Goal: Task Accomplishment & Management: Complete application form

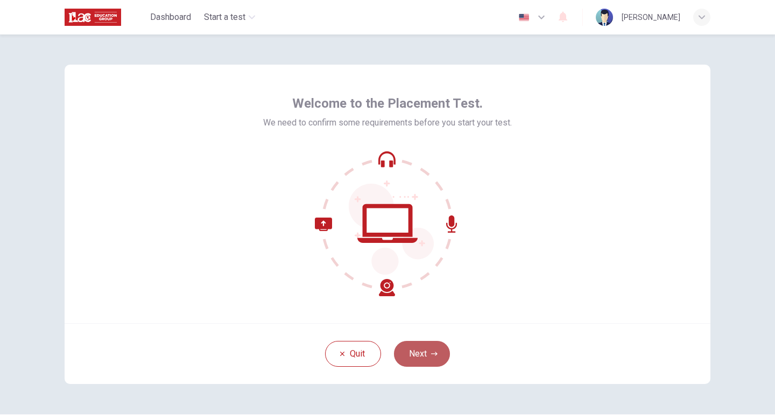
click at [436, 350] on icon "button" at bounding box center [434, 353] width 6 height 6
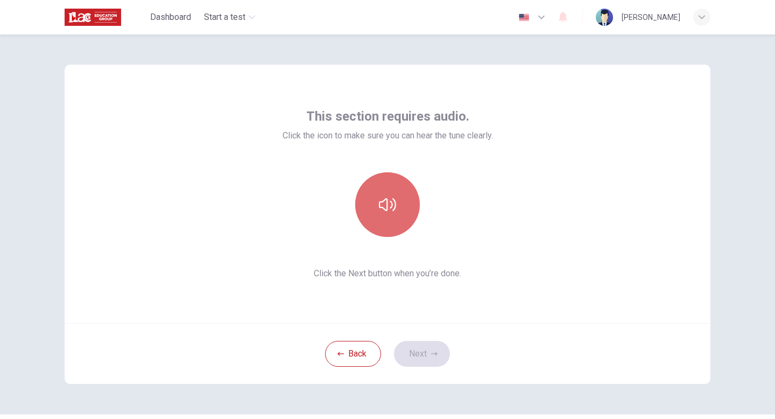
click at [398, 223] on button "button" at bounding box center [387, 204] width 65 height 65
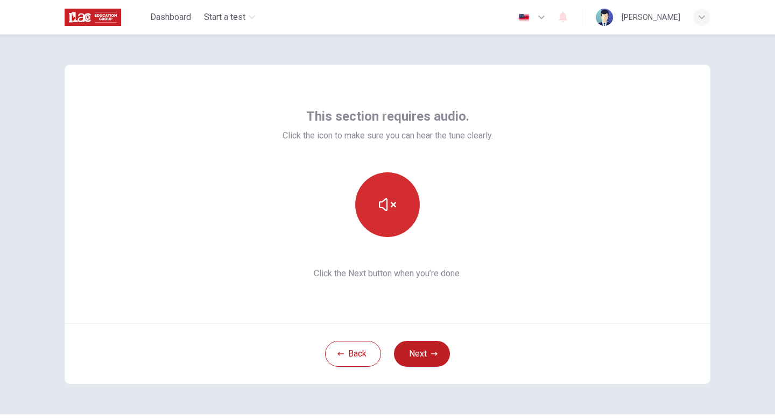
click at [399, 224] on button "button" at bounding box center [387, 204] width 65 height 65
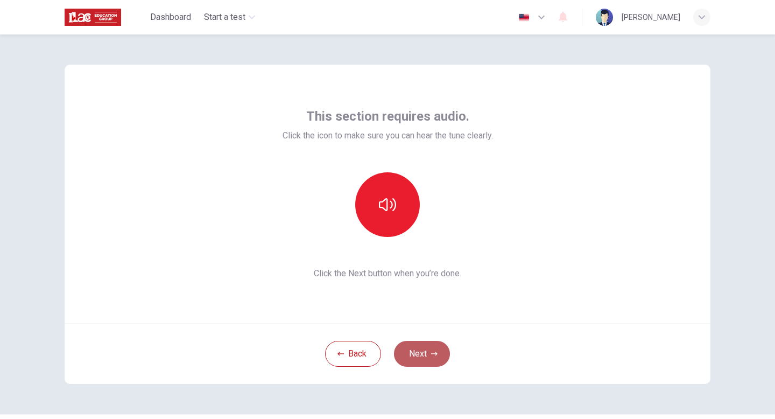
click at [438, 349] on button "Next" at bounding box center [422, 354] width 56 height 26
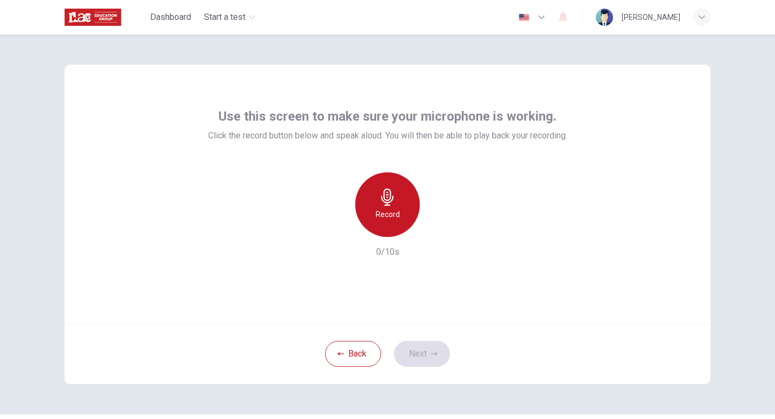
click at [388, 196] on icon "button" at bounding box center [387, 196] width 12 height 17
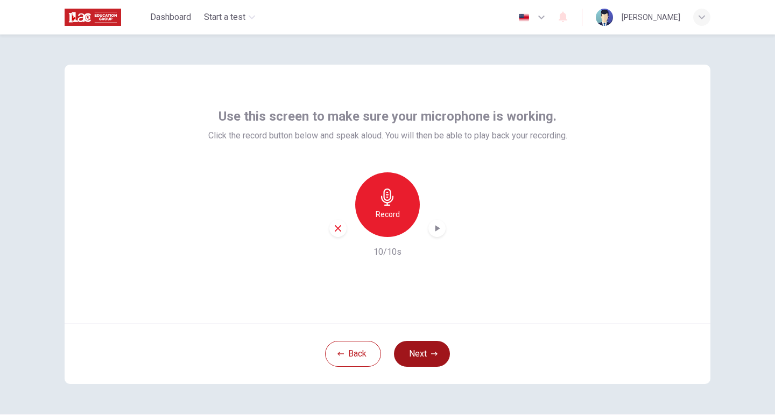
click at [413, 344] on button "Next" at bounding box center [422, 354] width 56 height 26
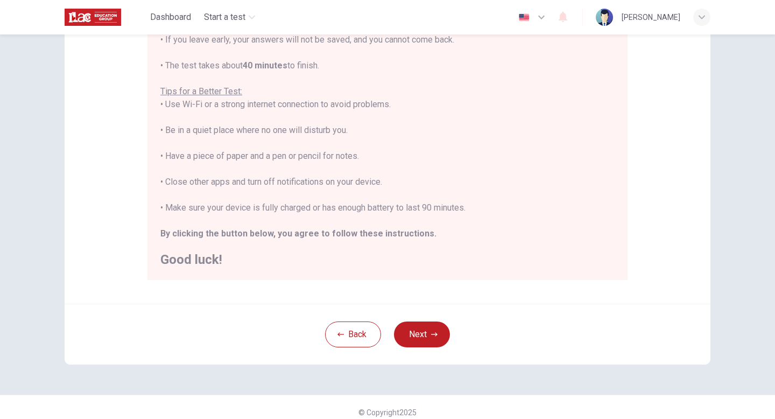
scroll to position [124, 0]
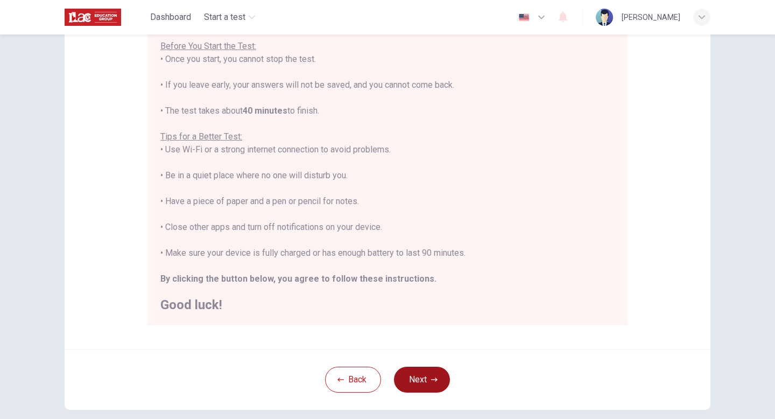
click at [425, 377] on button "Next" at bounding box center [422, 380] width 56 height 26
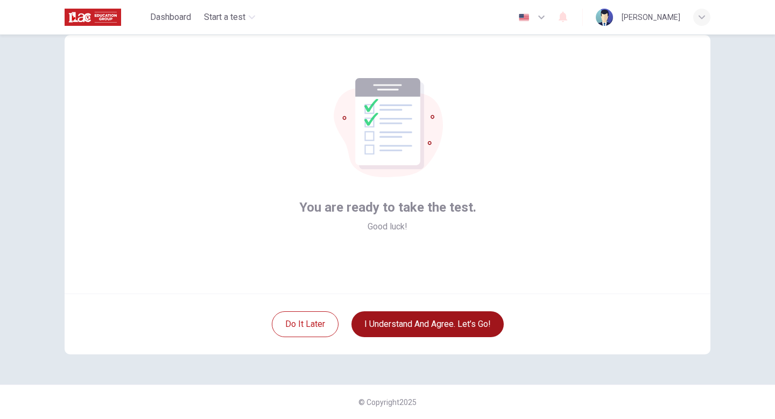
scroll to position [30, 0]
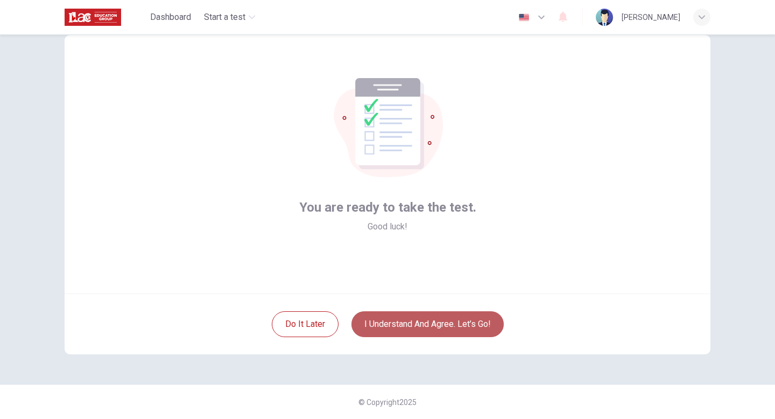
click at [410, 328] on button "I understand and agree. Let’s go!" at bounding box center [427, 324] width 152 height 26
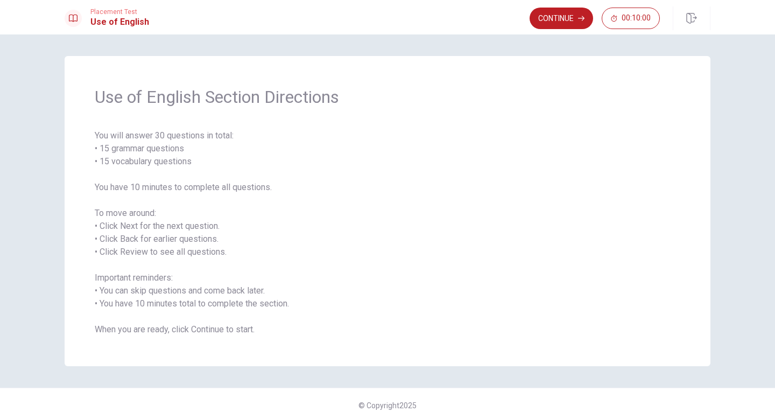
scroll to position [3, 0]
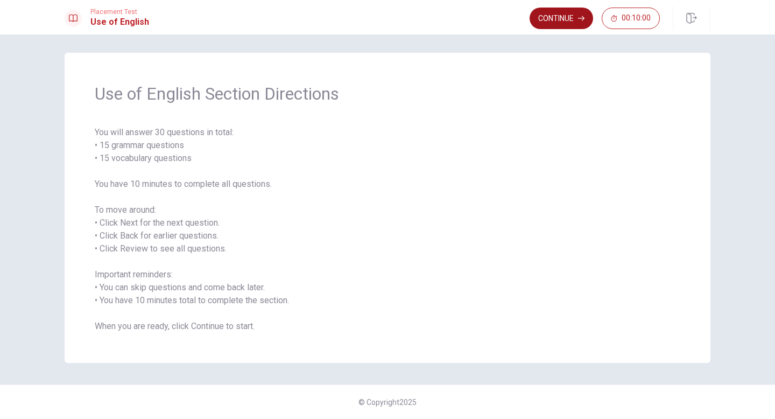
click at [573, 22] on button "Continue" at bounding box center [562, 19] width 64 height 22
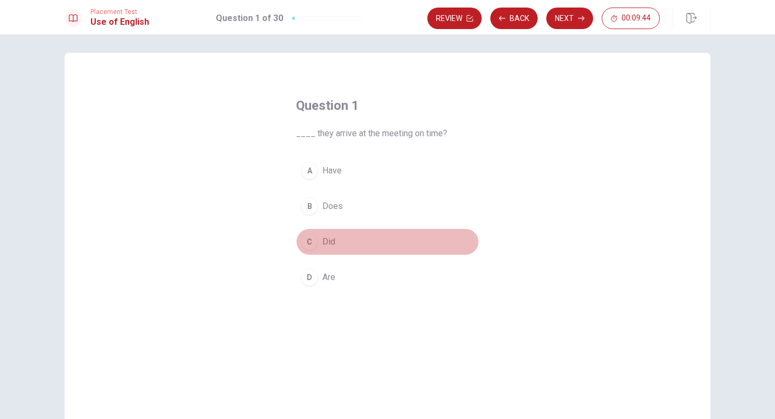
click at [313, 240] on div "C" at bounding box center [309, 241] width 17 height 17
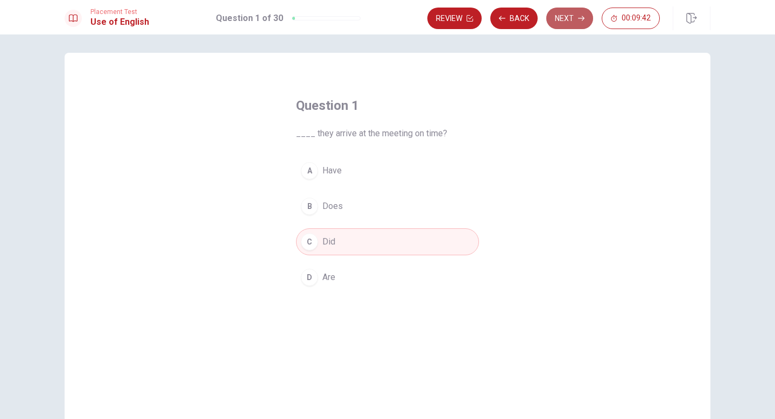
click at [564, 26] on button "Next" at bounding box center [569, 19] width 47 height 22
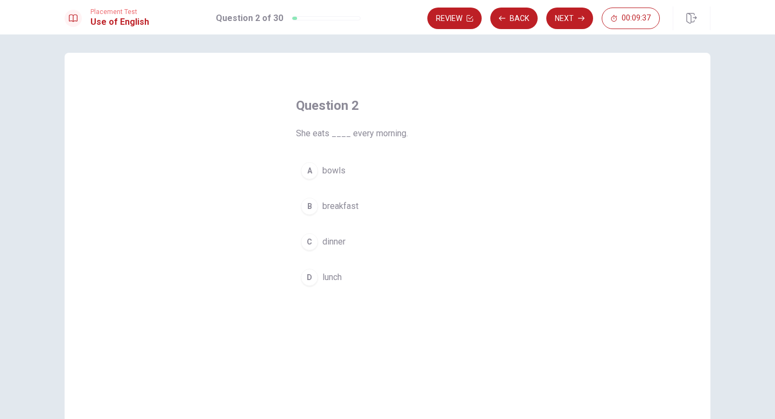
click at [312, 206] on div "B" at bounding box center [309, 206] width 17 height 17
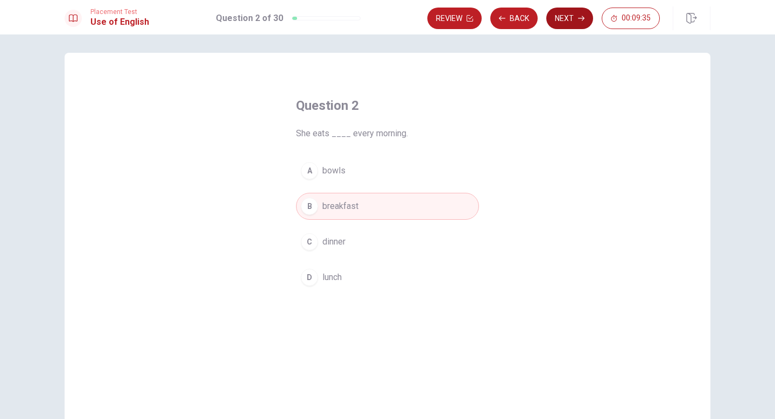
click at [561, 17] on button "Next" at bounding box center [569, 19] width 47 height 22
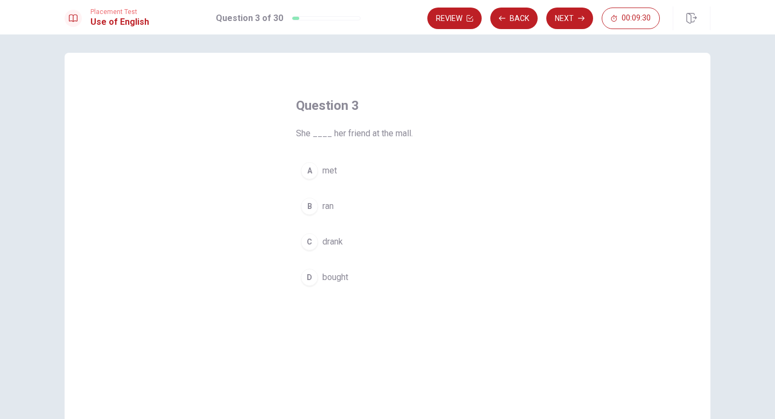
click at [309, 174] on div "A" at bounding box center [309, 170] width 17 height 17
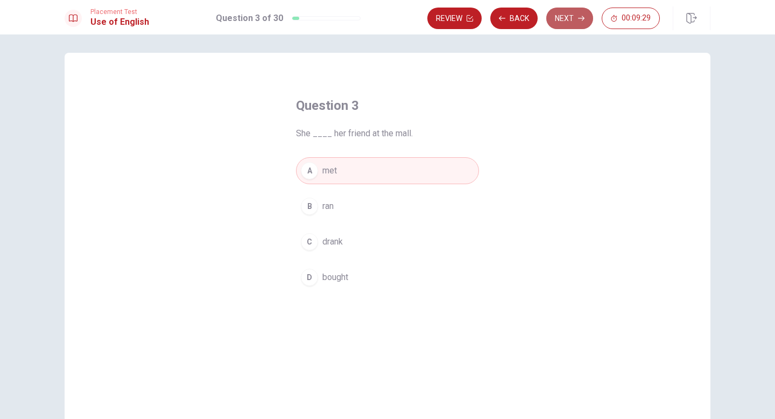
click at [562, 18] on button "Next" at bounding box center [569, 19] width 47 height 22
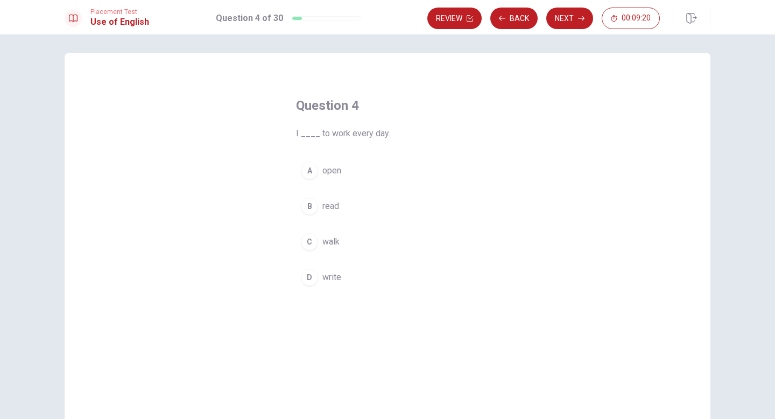
click at [314, 243] on div "C" at bounding box center [309, 241] width 17 height 17
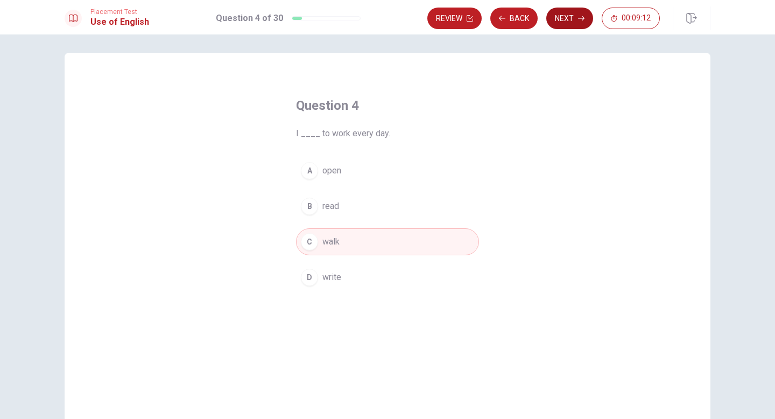
click at [575, 19] on button "Next" at bounding box center [569, 19] width 47 height 22
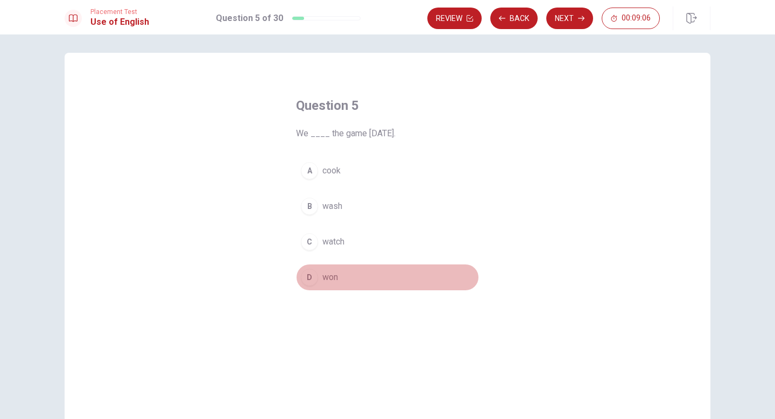
click at [311, 273] on div "D" at bounding box center [309, 277] width 17 height 17
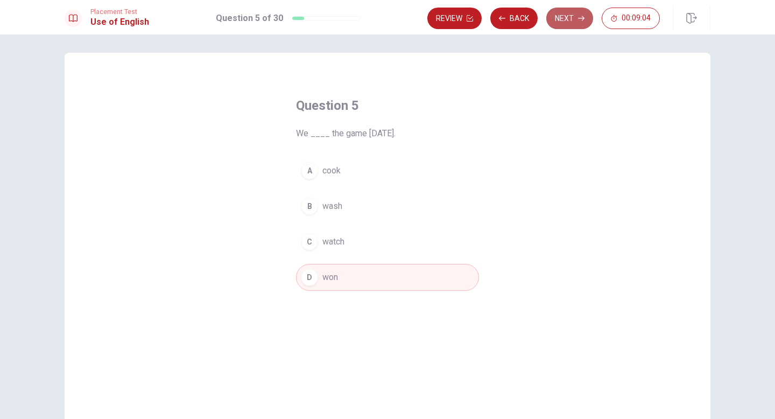
click at [565, 10] on button "Next" at bounding box center [569, 19] width 47 height 22
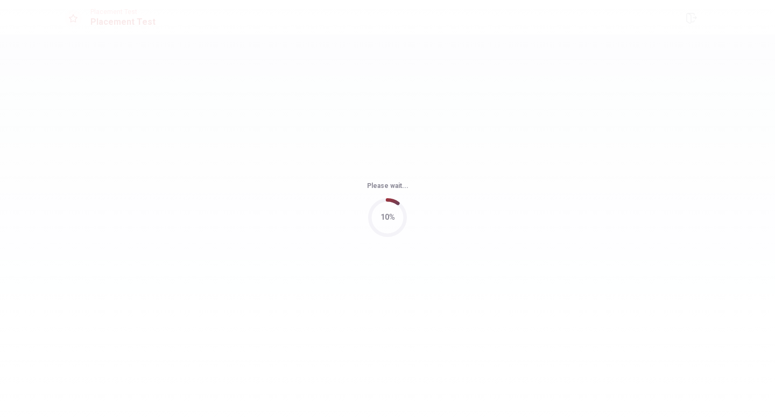
scroll to position [0, 0]
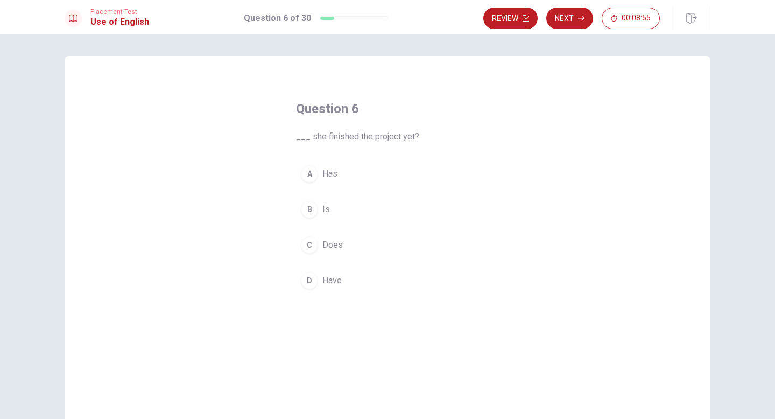
click at [311, 178] on div "A" at bounding box center [309, 173] width 17 height 17
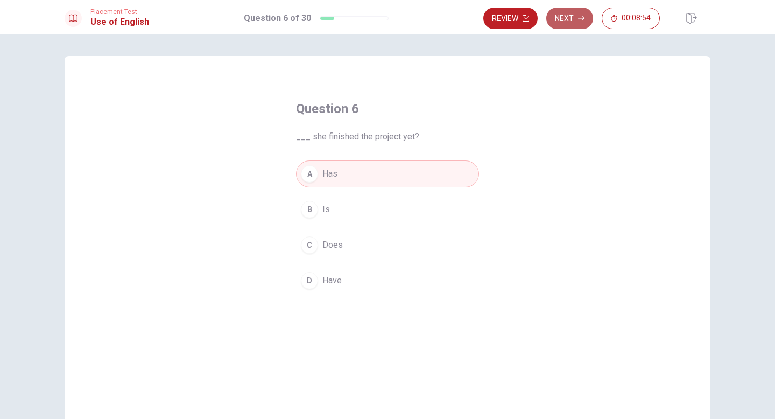
click at [574, 18] on button "Next" at bounding box center [569, 19] width 47 height 22
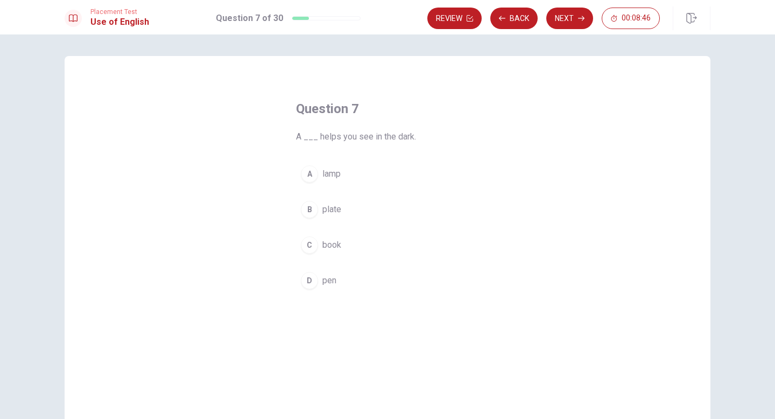
click at [309, 172] on div "A" at bounding box center [309, 173] width 17 height 17
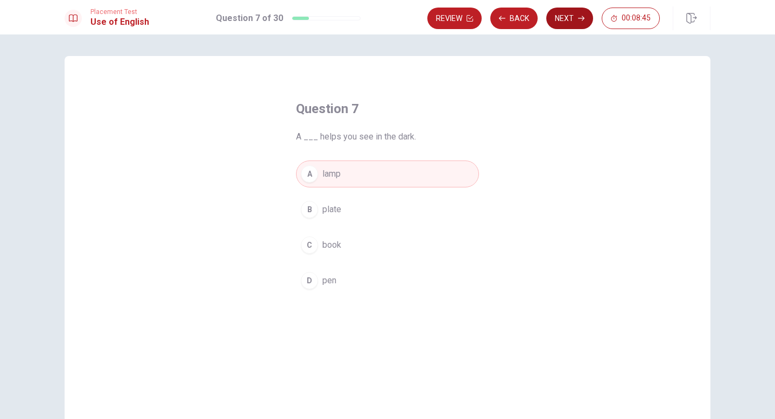
click at [581, 13] on button "Next" at bounding box center [569, 19] width 47 height 22
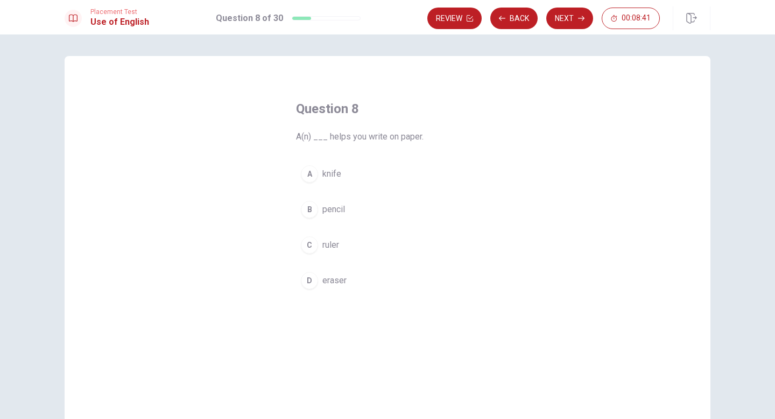
click at [312, 208] on div "B" at bounding box center [309, 209] width 17 height 17
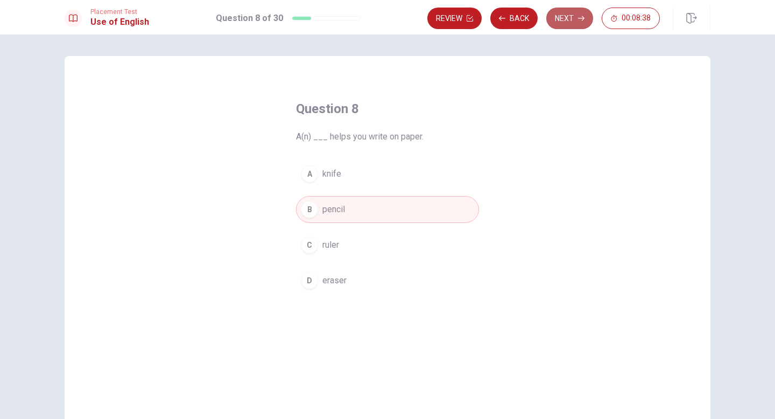
click at [569, 24] on button "Next" at bounding box center [569, 19] width 47 height 22
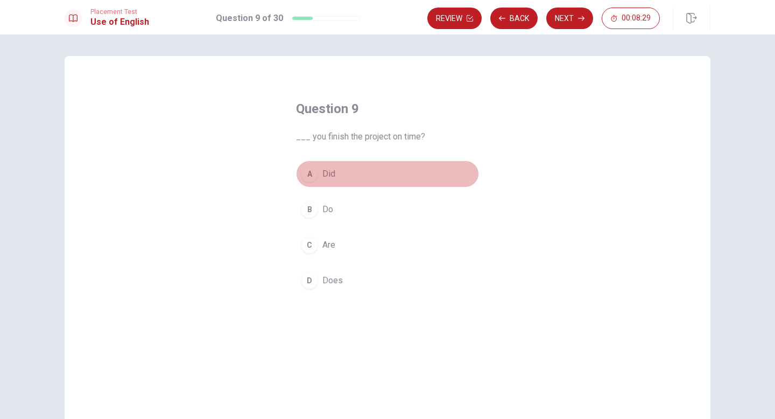
click at [315, 174] on div "A" at bounding box center [309, 173] width 17 height 17
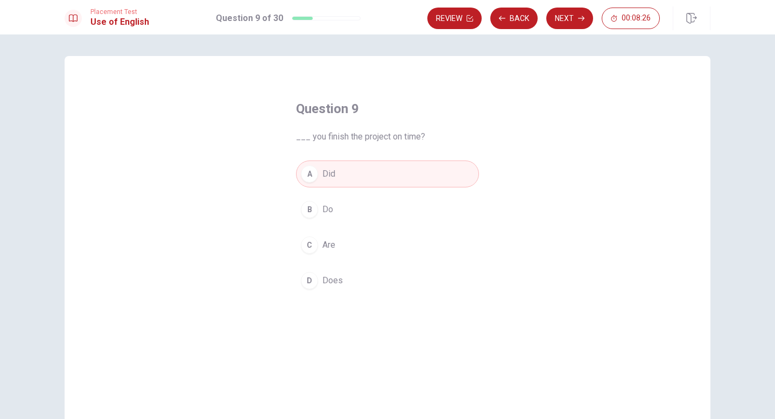
click at [319, 168] on button "A Did" at bounding box center [387, 173] width 183 height 27
click at [565, 15] on button "Next" at bounding box center [569, 19] width 47 height 22
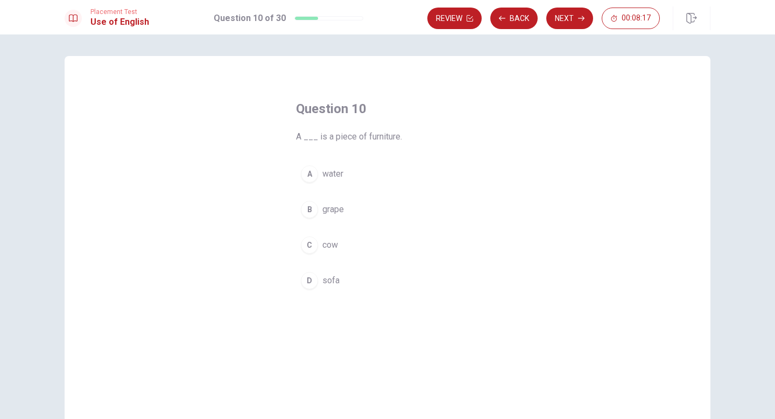
click at [308, 173] on div "A" at bounding box center [309, 173] width 17 height 17
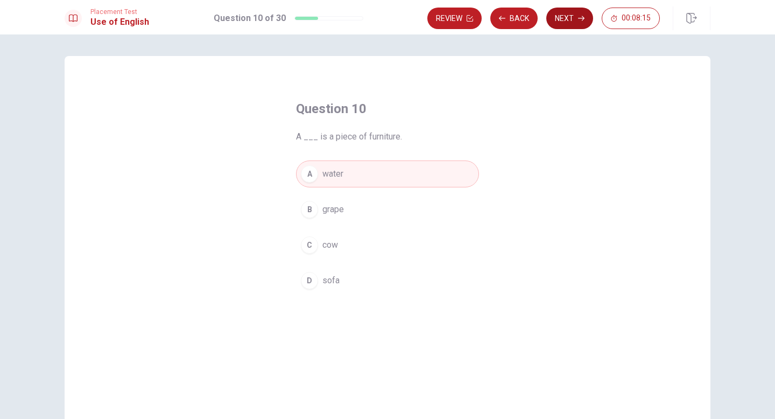
click at [568, 13] on button "Next" at bounding box center [569, 19] width 47 height 22
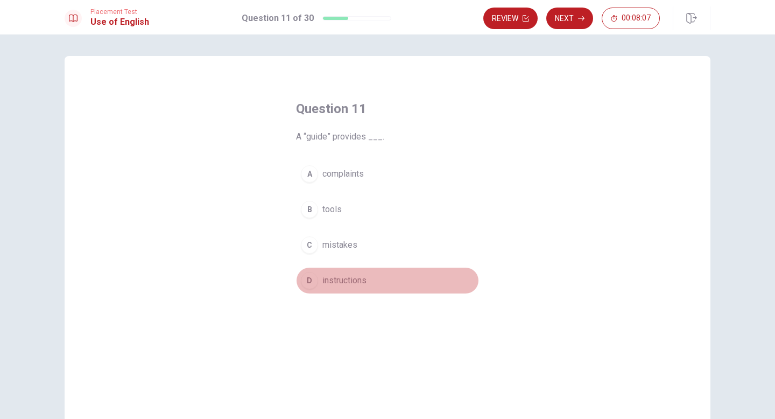
click at [313, 281] on div "D" at bounding box center [309, 280] width 17 height 17
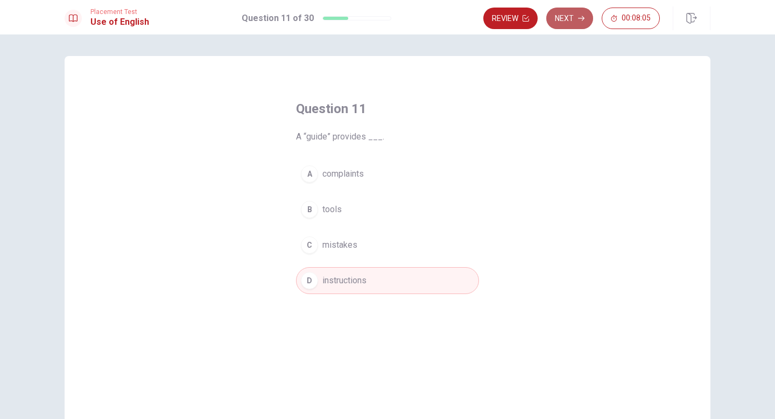
click at [571, 18] on button "Next" at bounding box center [569, 19] width 47 height 22
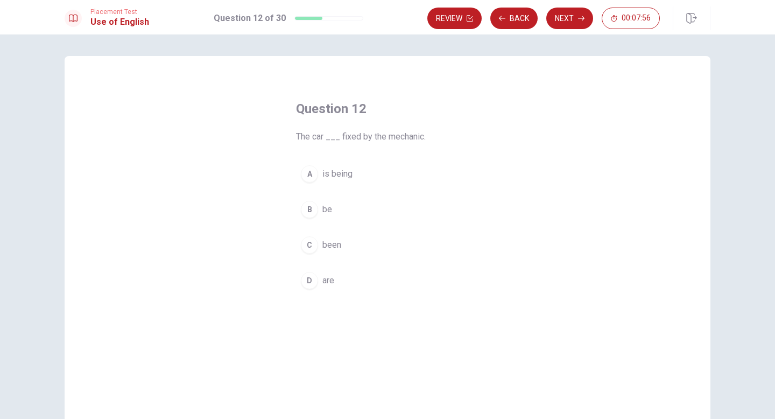
click at [315, 177] on div "A" at bounding box center [309, 173] width 17 height 17
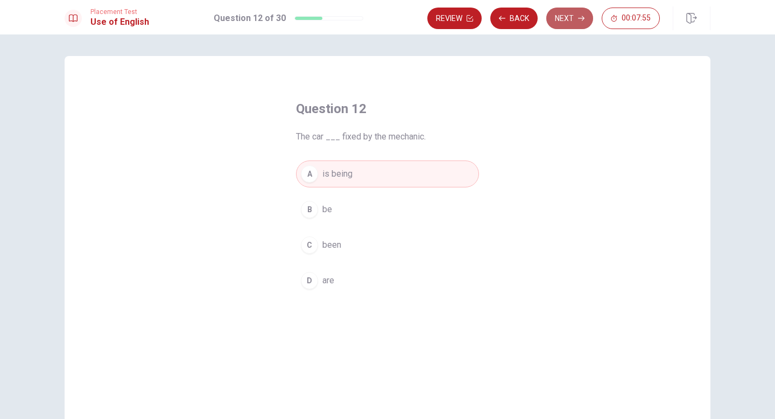
click at [559, 11] on button "Next" at bounding box center [569, 19] width 47 height 22
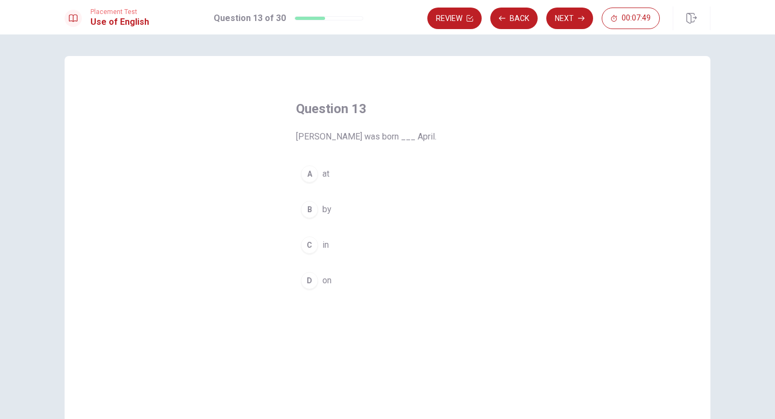
click at [311, 245] on div "C" at bounding box center [309, 244] width 17 height 17
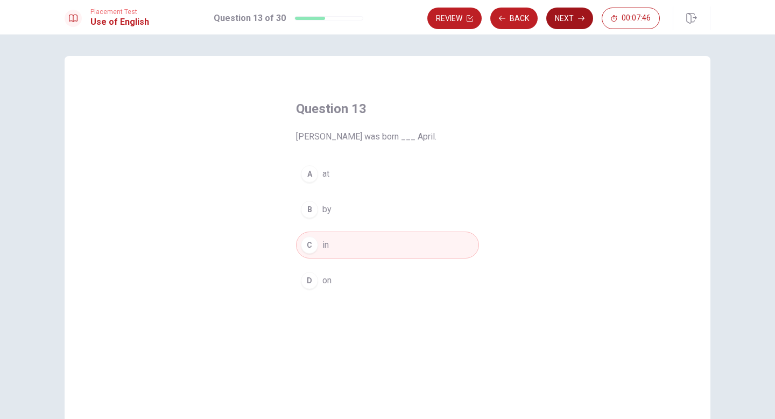
click at [555, 19] on button "Next" at bounding box center [569, 19] width 47 height 22
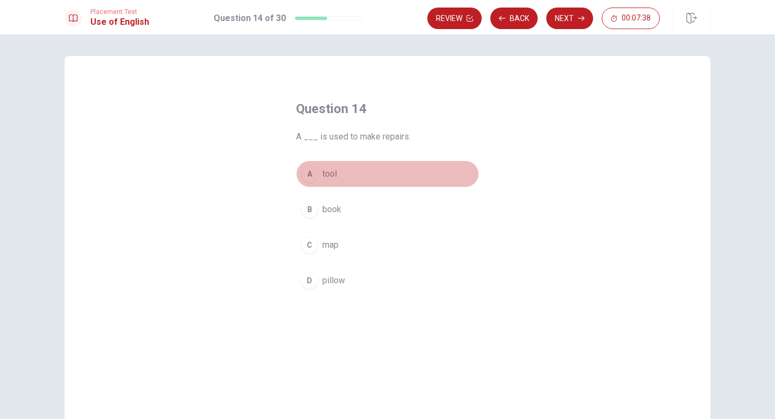
click at [311, 180] on div "A" at bounding box center [309, 173] width 17 height 17
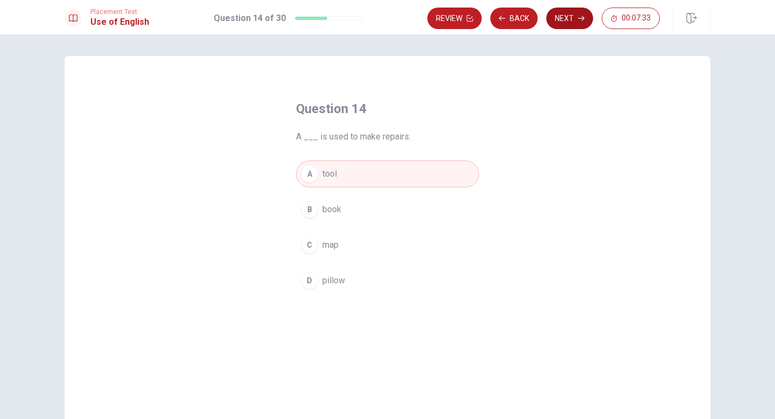
click at [559, 19] on button "Next" at bounding box center [569, 19] width 47 height 22
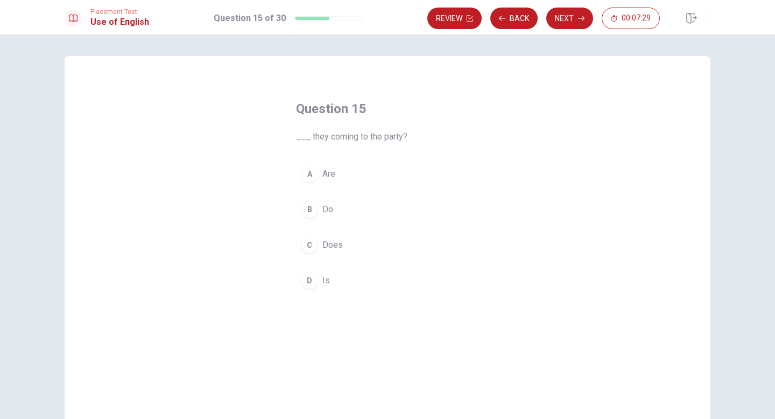
click at [312, 171] on div "A" at bounding box center [309, 173] width 17 height 17
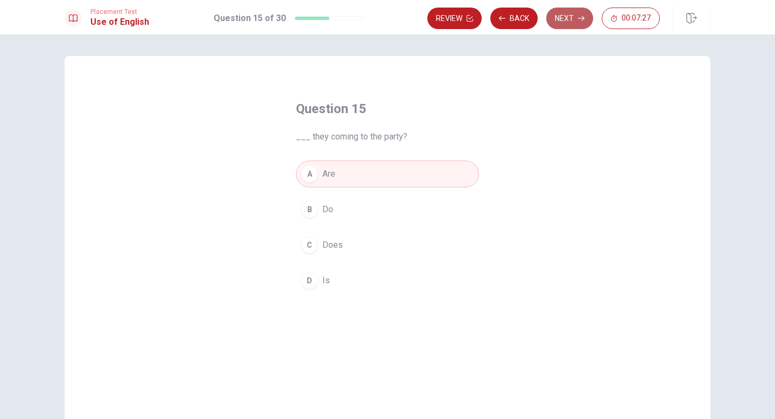
click at [560, 16] on button "Next" at bounding box center [569, 19] width 47 height 22
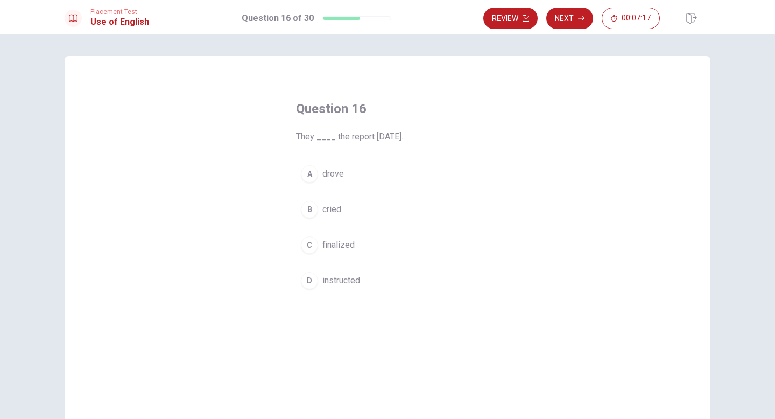
click at [309, 247] on div "C" at bounding box center [309, 244] width 17 height 17
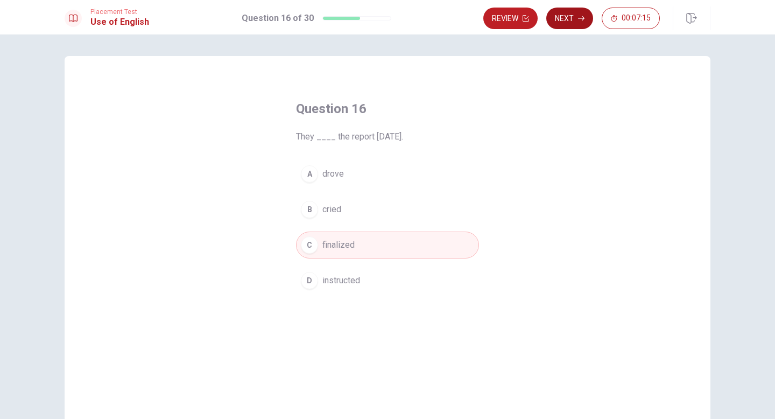
click at [568, 23] on button "Next" at bounding box center [569, 19] width 47 height 22
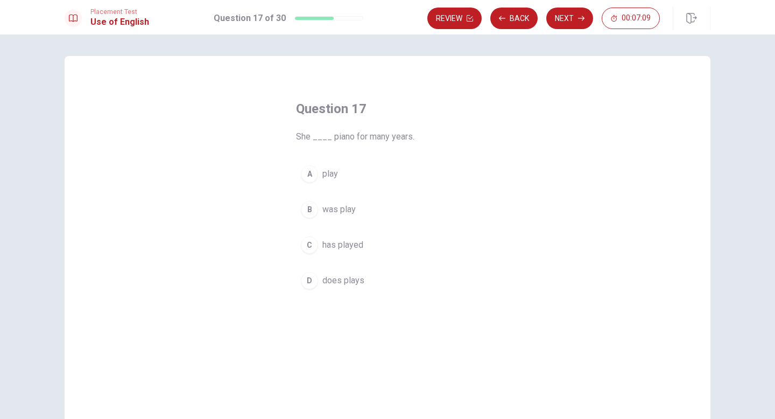
click at [311, 243] on div "C" at bounding box center [309, 244] width 17 height 17
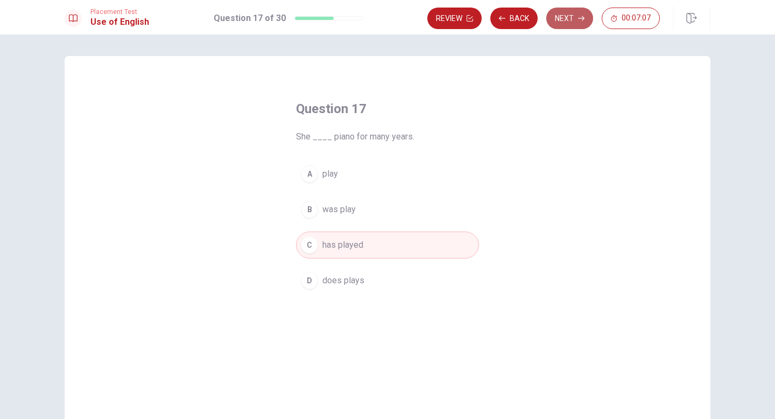
click at [569, 18] on button "Next" at bounding box center [569, 19] width 47 height 22
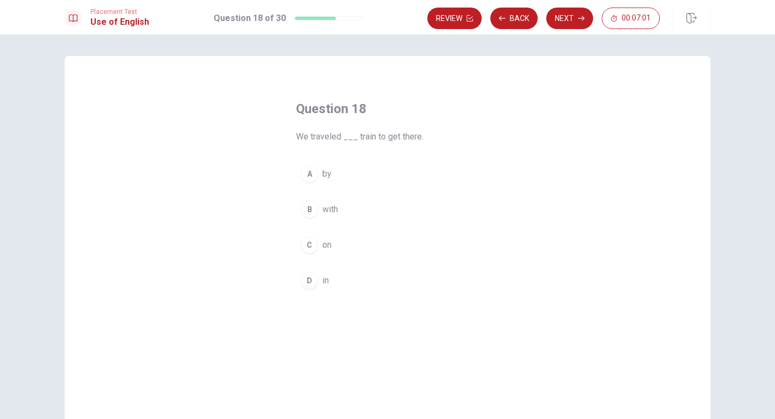
click at [311, 173] on div "A" at bounding box center [309, 173] width 17 height 17
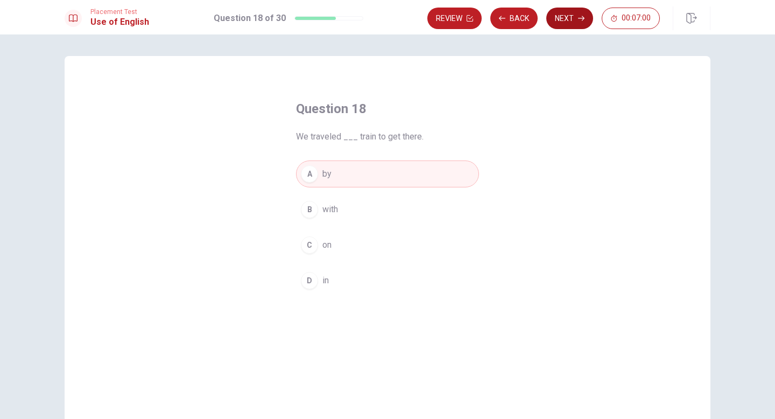
click at [557, 20] on button "Next" at bounding box center [569, 19] width 47 height 22
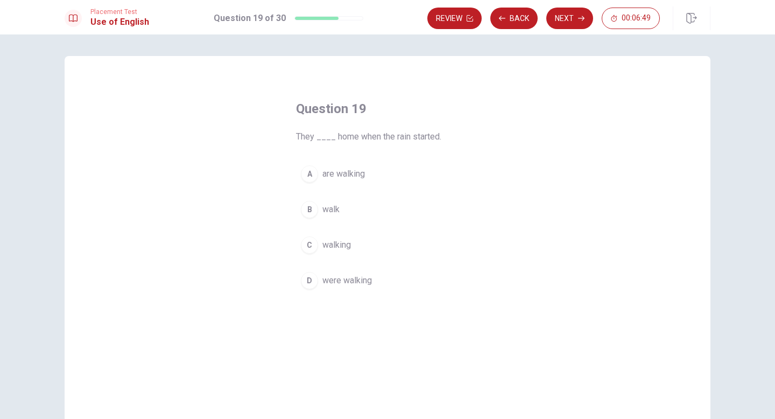
click at [311, 276] on div "D" at bounding box center [309, 280] width 17 height 17
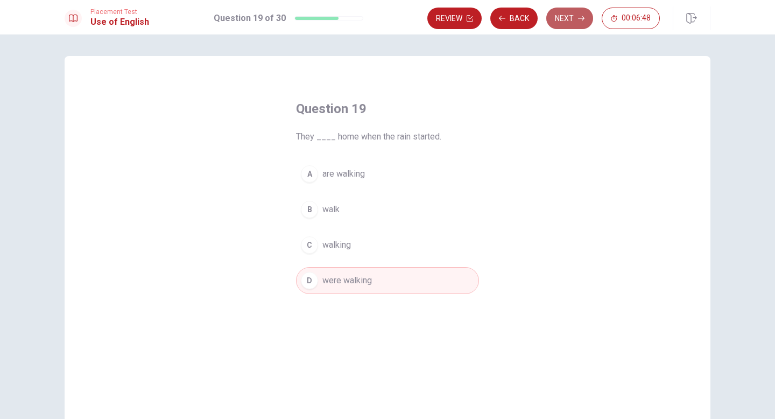
click at [550, 14] on button "Next" at bounding box center [569, 19] width 47 height 22
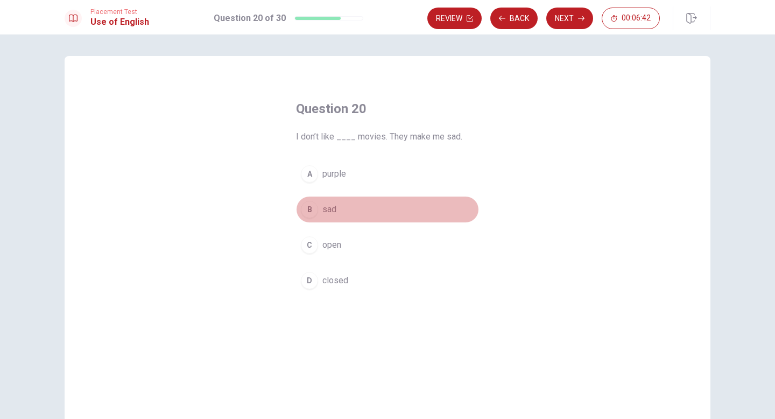
click at [313, 211] on div "B" at bounding box center [309, 209] width 17 height 17
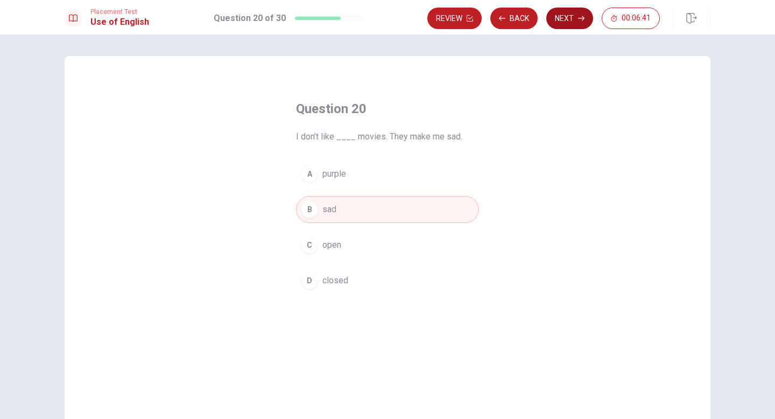
click at [558, 20] on button "Next" at bounding box center [569, 19] width 47 height 22
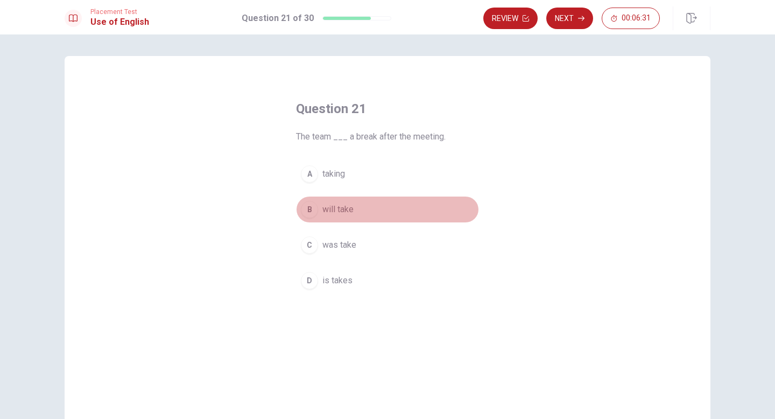
click at [308, 208] on div "B" at bounding box center [309, 209] width 17 height 17
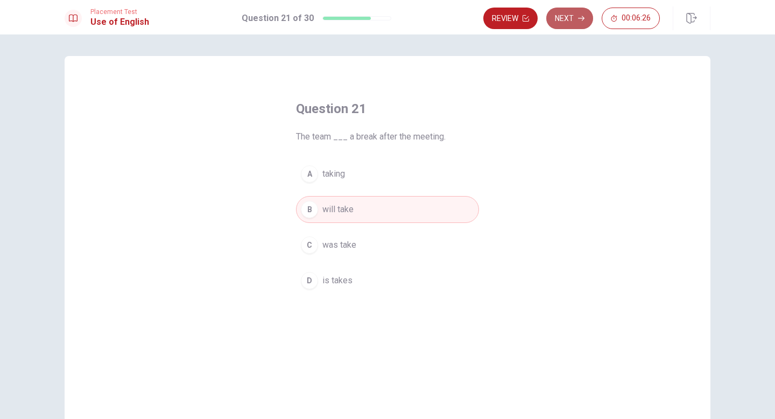
click at [566, 18] on button "Next" at bounding box center [569, 19] width 47 height 22
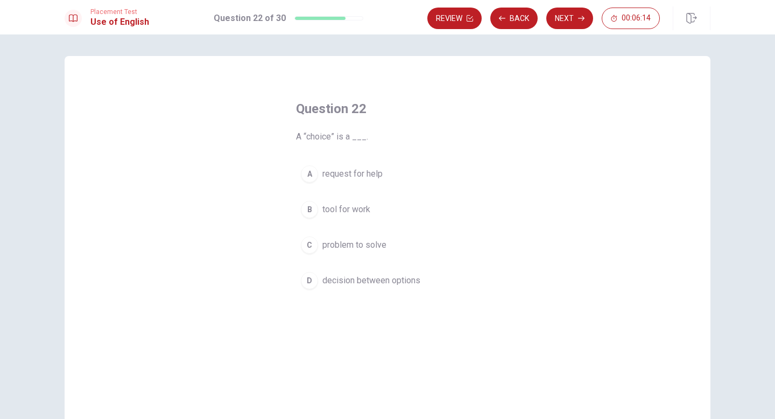
click at [313, 278] on div "D" at bounding box center [309, 280] width 17 height 17
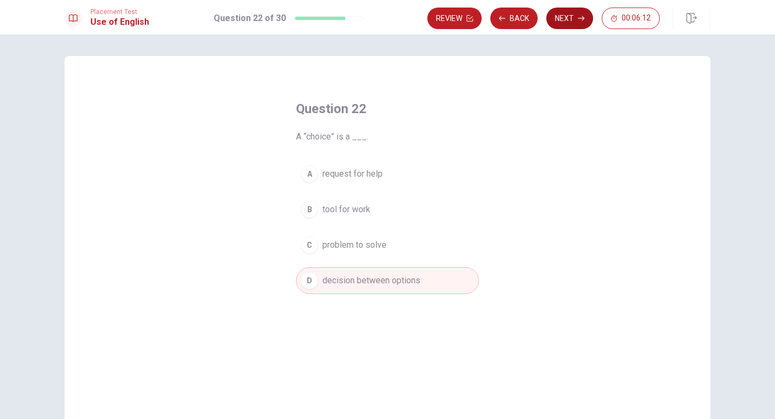
click at [565, 22] on button "Next" at bounding box center [569, 19] width 47 height 22
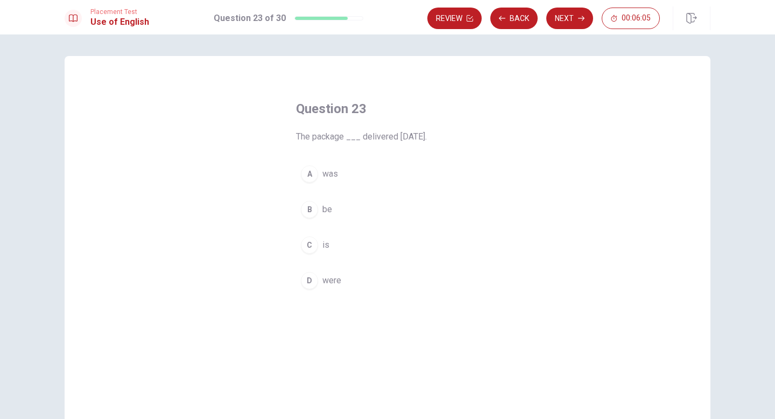
click at [315, 173] on div "A" at bounding box center [309, 173] width 17 height 17
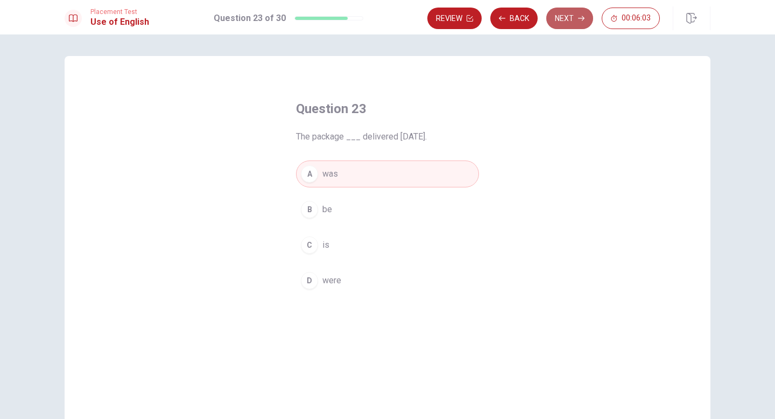
click at [576, 19] on button "Next" at bounding box center [569, 19] width 47 height 22
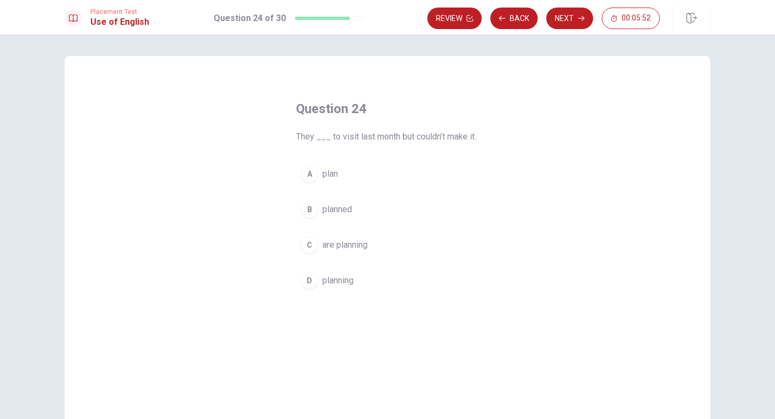
click at [314, 208] on div "B" at bounding box center [309, 209] width 17 height 17
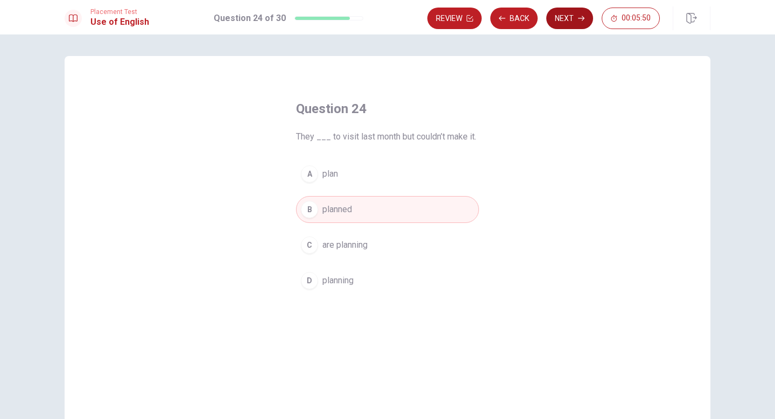
click at [561, 21] on button "Next" at bounding box center [569, 19] width 47 height 22
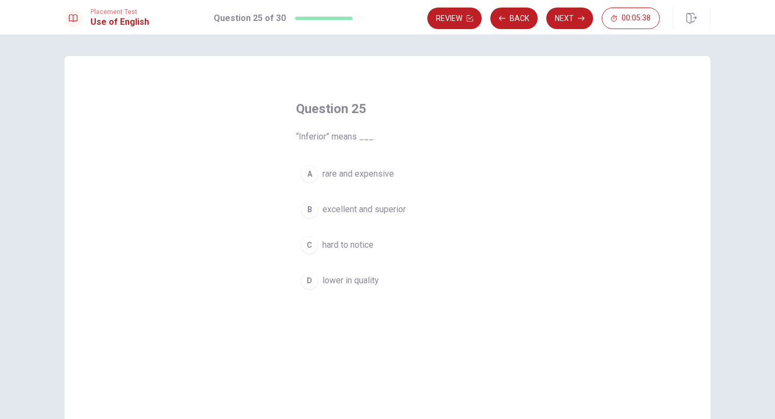
click at [306, 175] on div "A" at bounding box center [309, 173] width 17 height 17
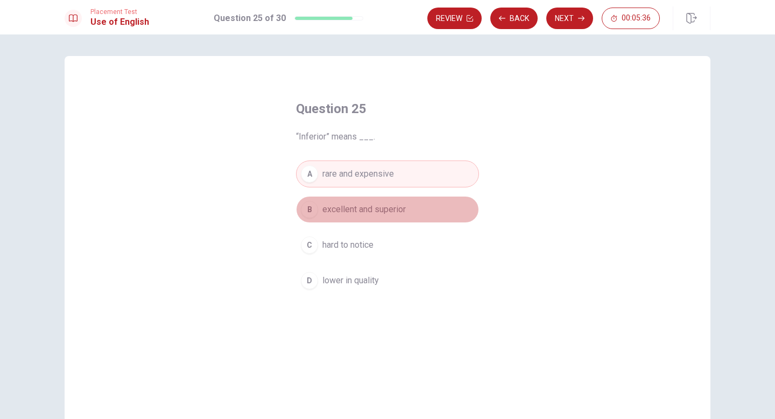
click at [308, 199] on button "B excellent and superior" at bounding box center [387, 209] width 183 height 27
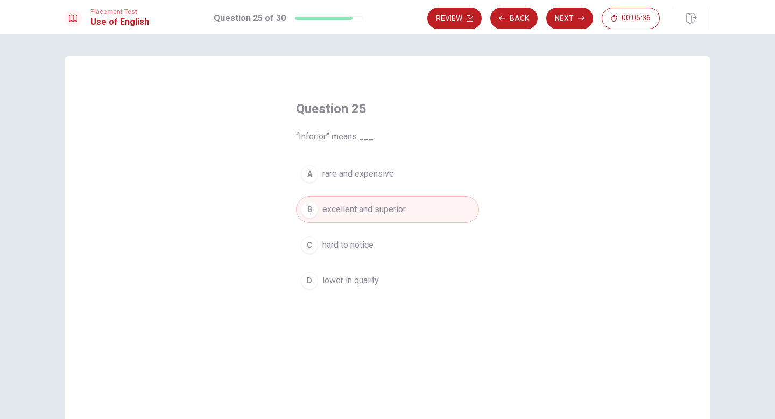
click at [319, 174] on button "A rare and expensive" at bounding box center [387, 173] width 183 height 27
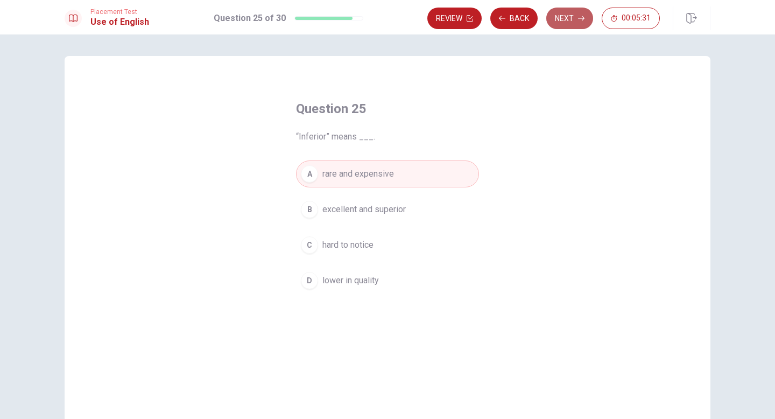
click at [557, 22] on button "Next" at bounding box center [569, 19] width 47 height 22
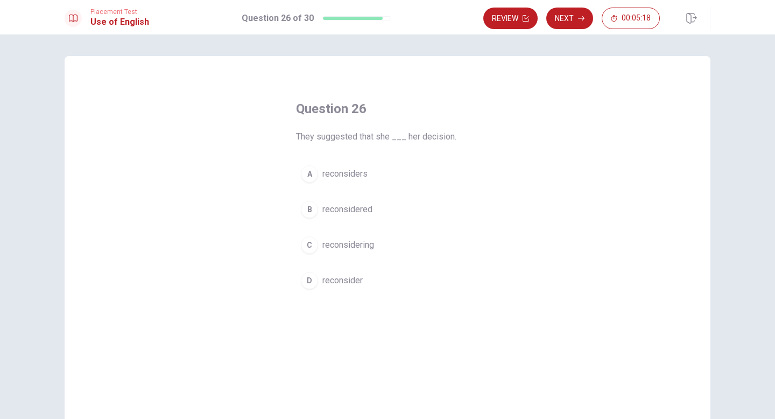
click at [315, 278] on div "D" at bounding box center [309, 280] width 17 height 17
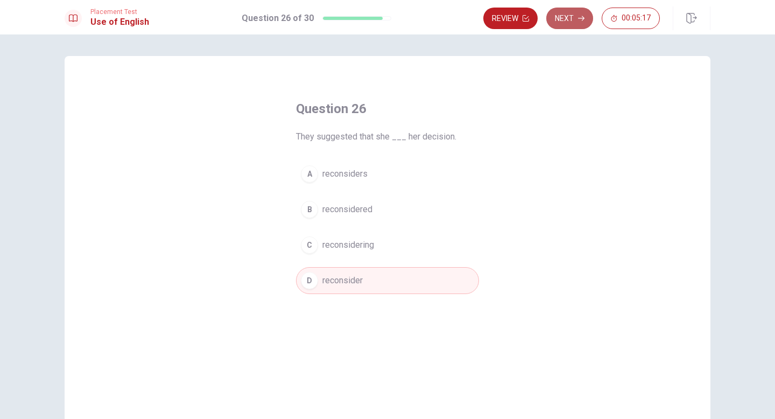
click at [570, 25] on button "Next" at bounding box center [569, 19] width 47 height 22
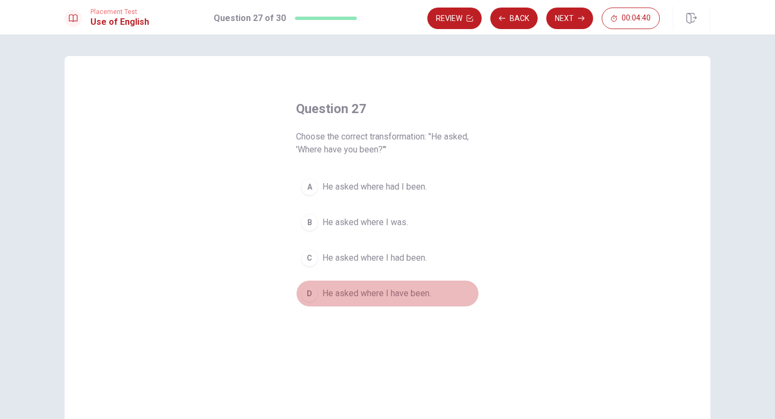
click at [312, 290] on div "D" at bounding box center [309, 293] width 17 height 17
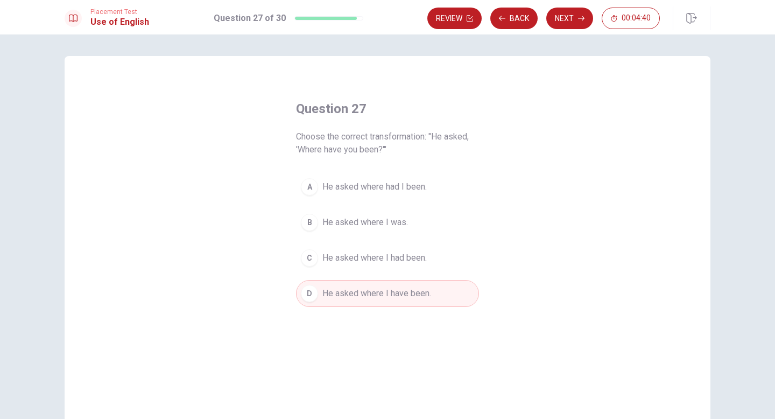
click at [317, 265] on button "C He asked where I had been." at bounding box center [387, 257] width 183 height 27
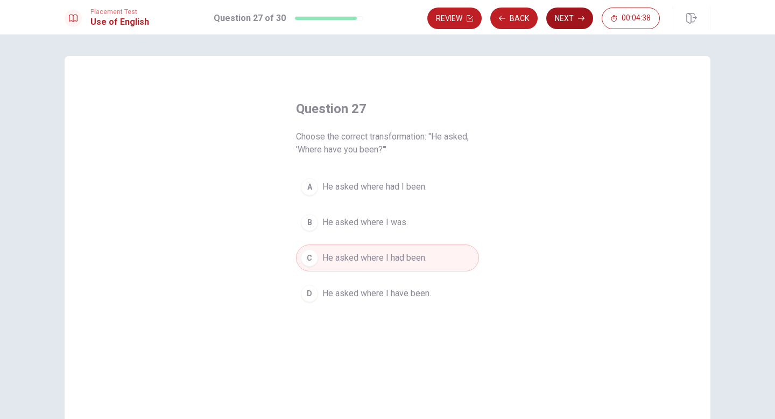
click at [584, 19] on icon "button" at bounding box center [581, 18] width 6 height 6
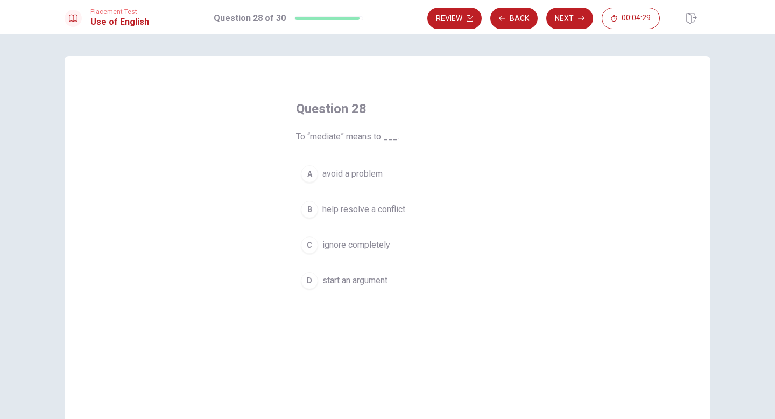
click at [316, 208] on div "B" at bounding box center [309, 209] width 17 height 17
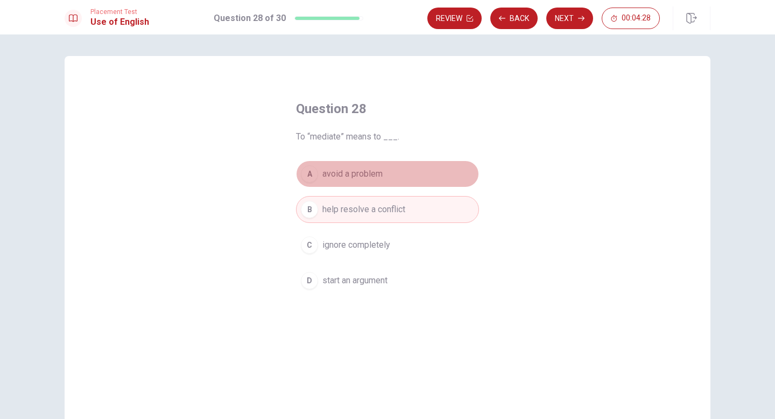
click at [323, 170] on span "avoid a problem" at bounding box center [352, 173] width 60 height 13
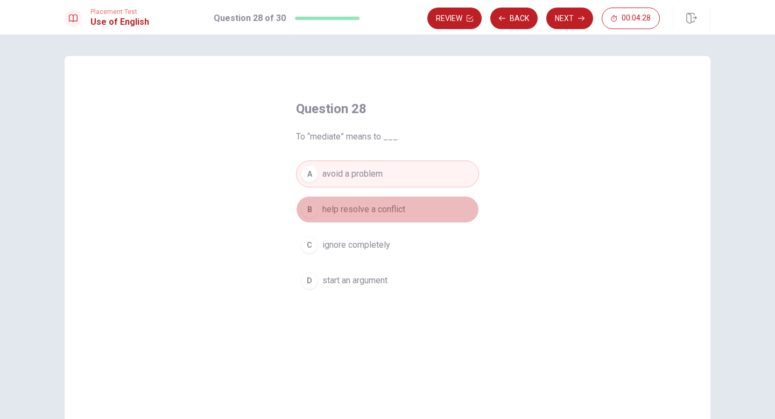
click at [326, 201] on button "B help resolve a conflict" at bounding box center [387, 209] width 183 height 27
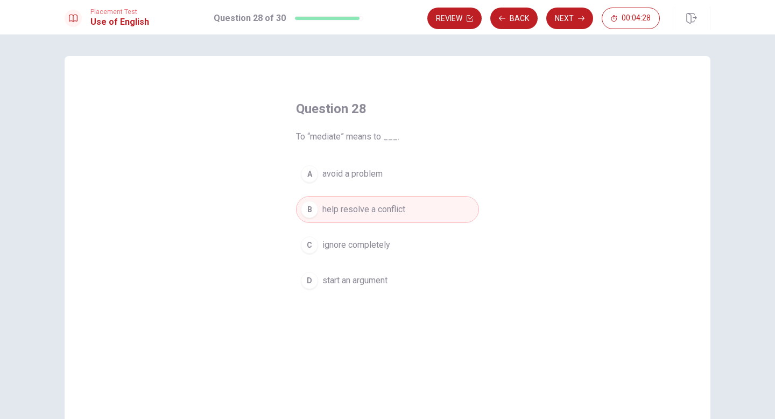
click at [326, 171] on span "avoid a problem" at bounding box center [352, 173] width 60 height 13
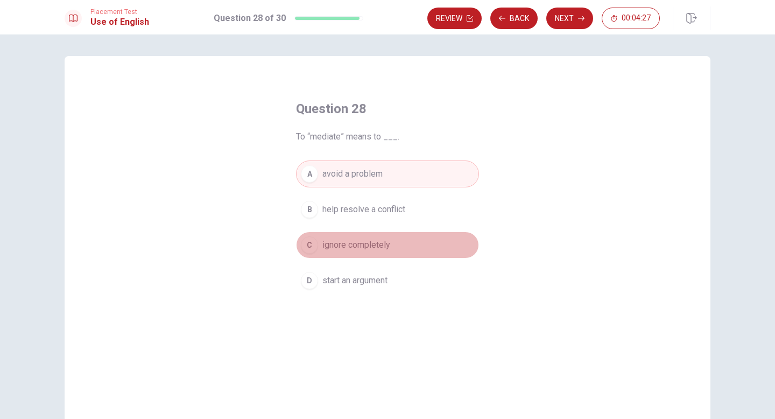
click at [326, 251] on span "ignore completely" at bounding box center [356, 244] width 68 height 13
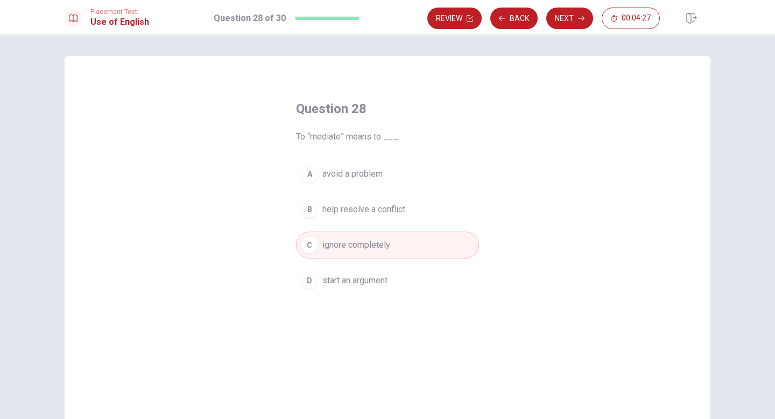
click at [340, 180] on span "avoid a problem" at bounding box center [352, 173] width 60 height 13
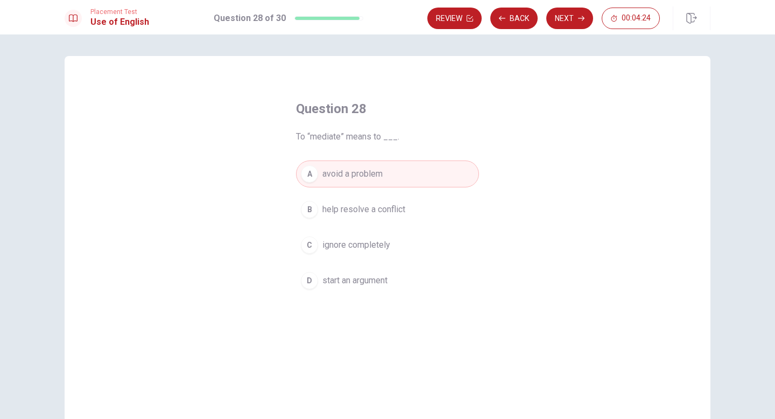
click at [366, 252] on button "C ignore completely" at bounding box center [387, 244] width 183 height 27
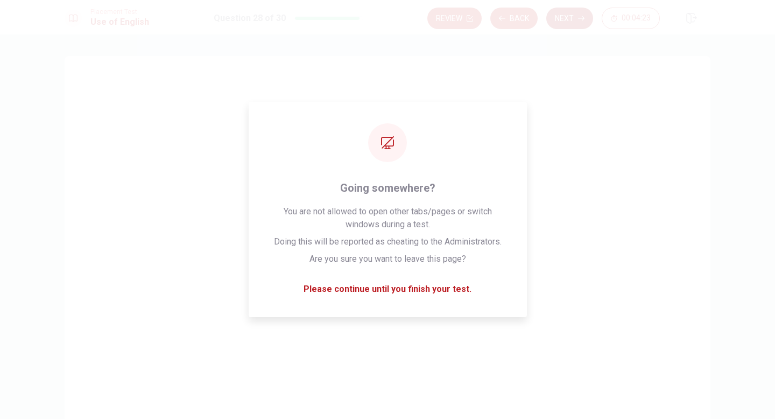
click at [572, 12] on button "Next" at bounding box center [569, 19] width 47 height 22
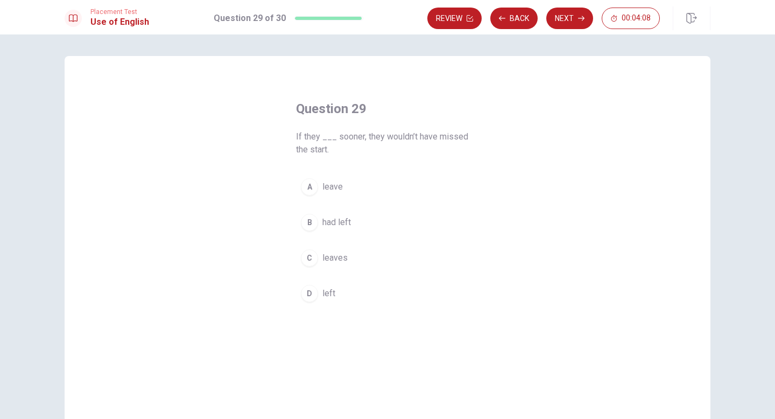
click at [316, 222] on div "B" at bounding box center [309, 222] width 17 height 17
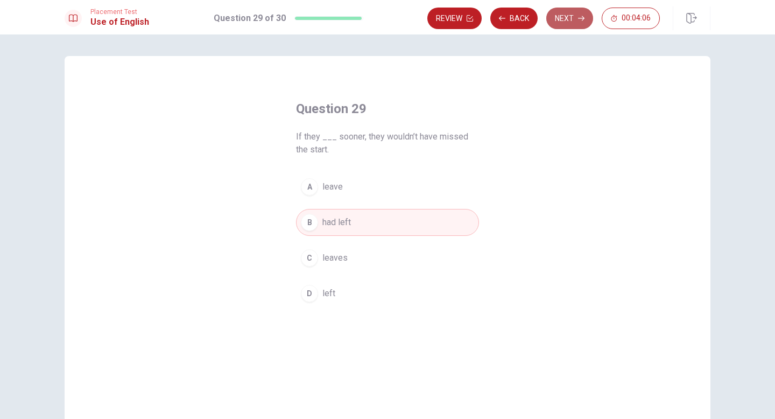
click at [578, 17] on icon "button" at bounding box center [581, 18] width 6 height 6
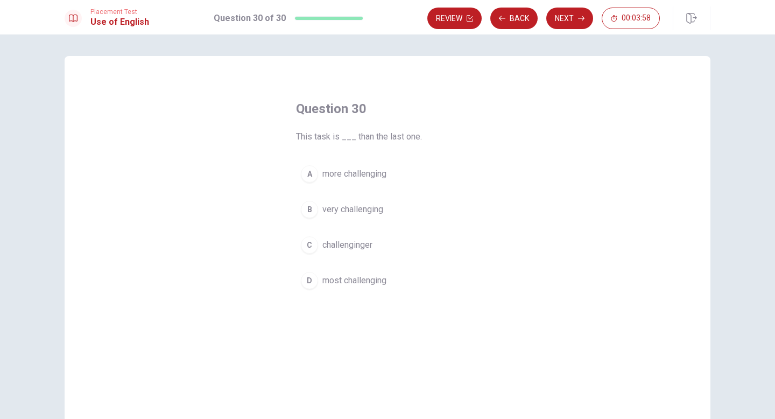
click at [314, 180] on div "A" at bounding box center [309, 173] width 17 height 17
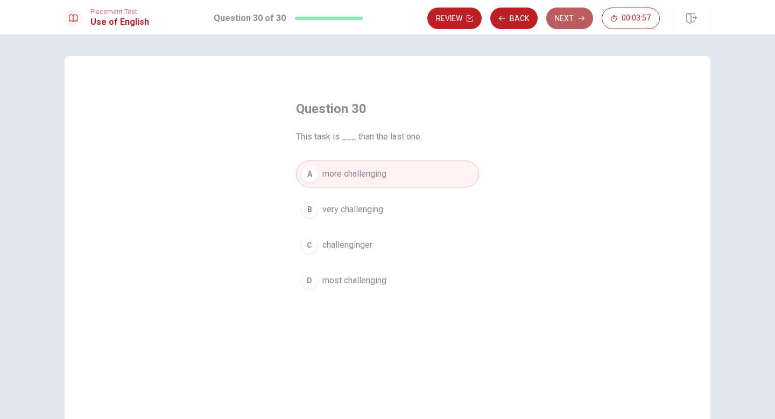
click at [582, 18] on icon "button" at bounding box center [581, 18] width 6 height 6
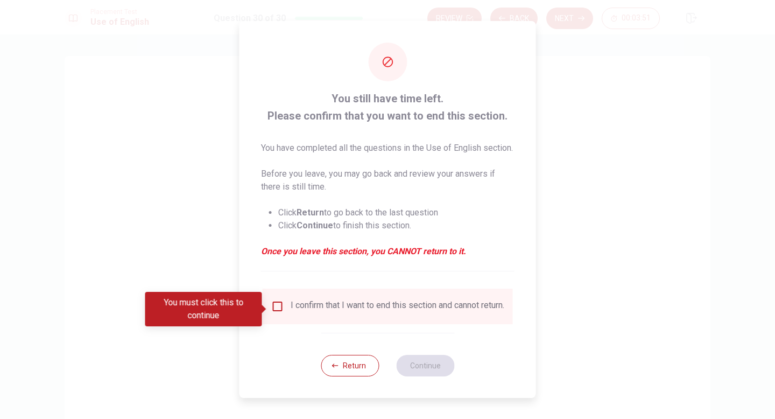
click at [284, 308] on div "I confirm that I want to end this section and cannot return." at bounding box center [387, 306] width 233 height 13
click at [277, 307] on input "You must click this to continue" at bounding box center [277, 306] width 13 height 13
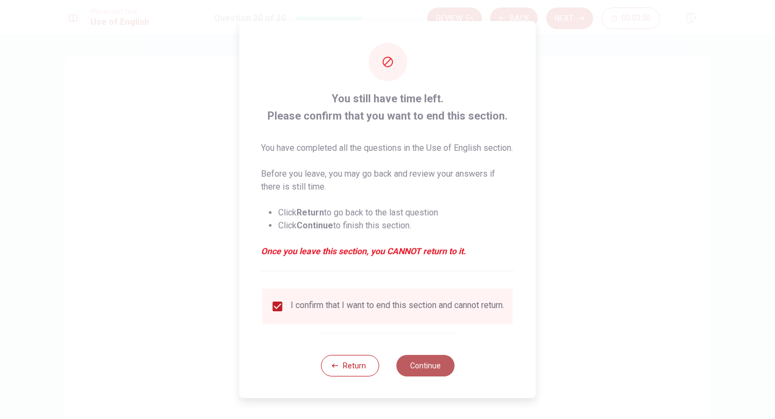
click at [412, 374] on button "Continue" at bounding box center [425, 366] width 58 height 22
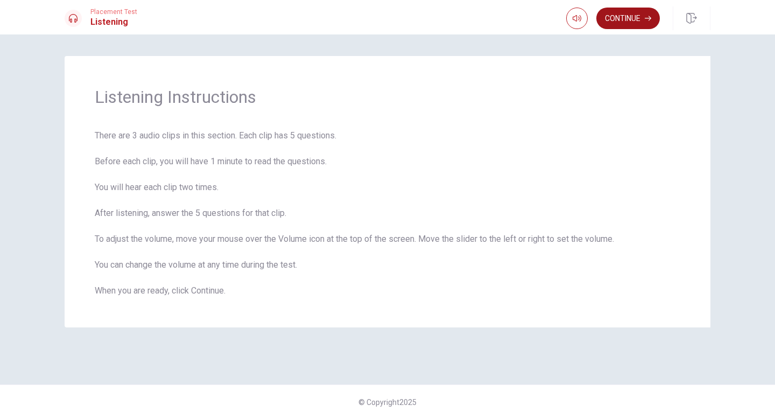
click at [616, 24] on button "Continue" at bounding box center [628, 19] width 64 height 22
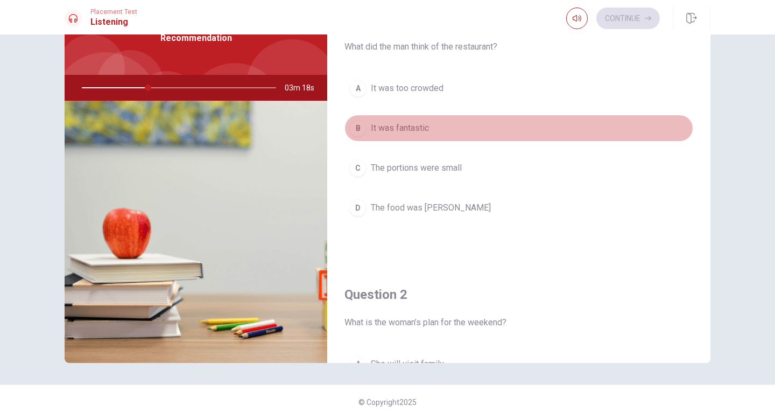
click at [367, 131] on button "B It was fantastic" at bounding box center [518, 128] width 349 height 27
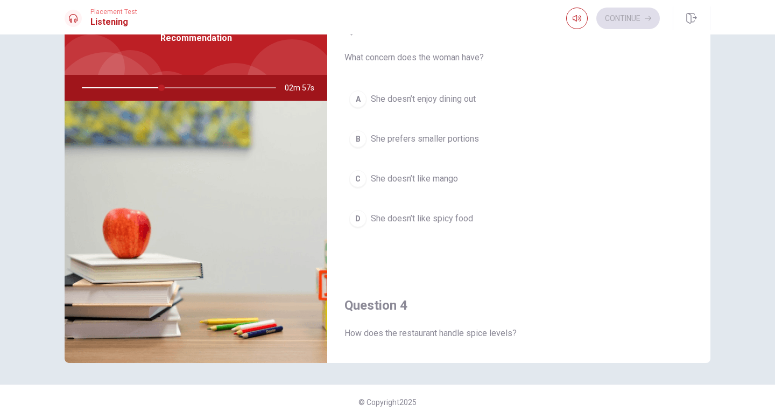
scroll to position [684, 0]
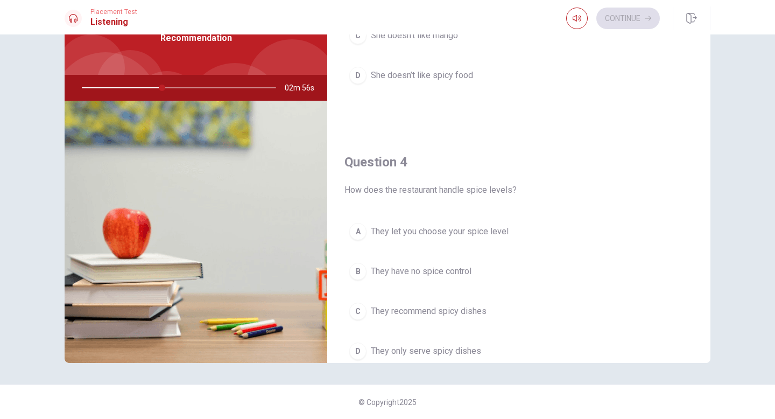
click at [393, 230] on span "They let you choose your spice level" at bounding box center [440, 231] width 138 height 13
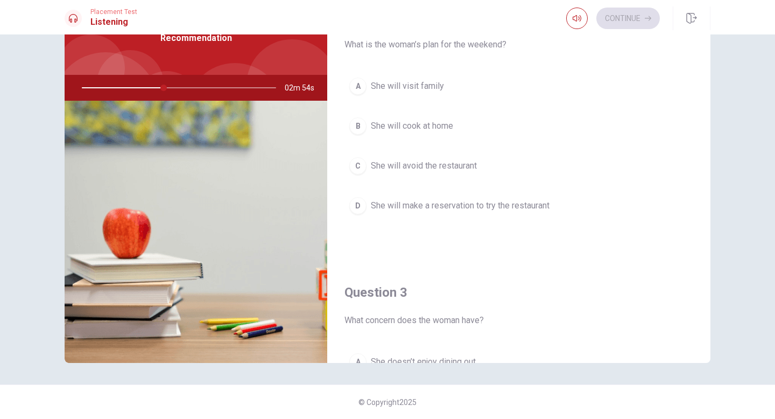
scroll to position [259, 0]
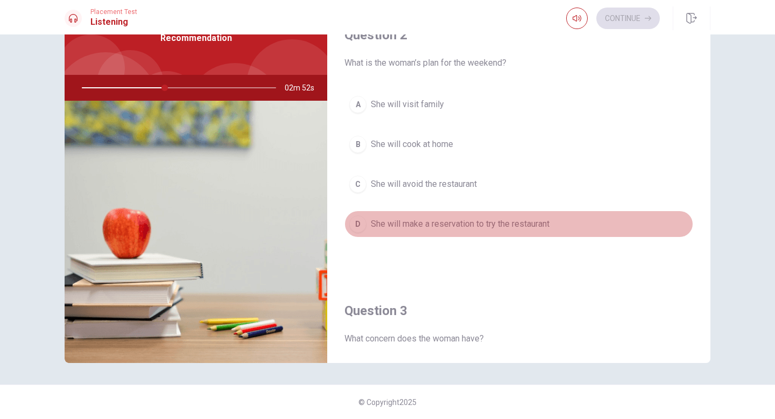
click at [400, 222] on span "She will make a reservation to try the restaurant" at bounding box center [460, 223] width 179 height 13
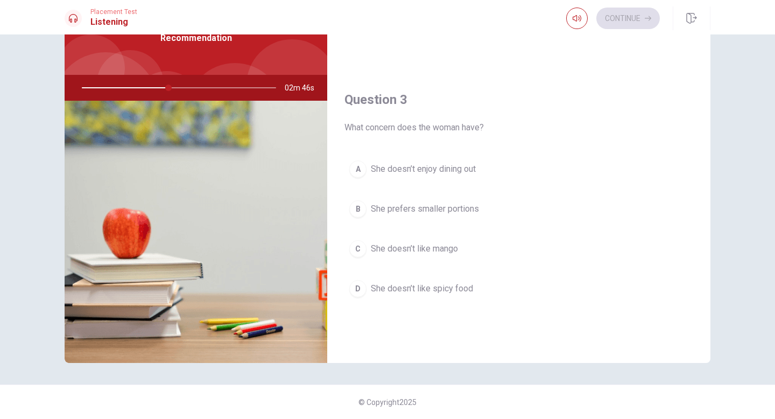
scroll to position [504, 0]
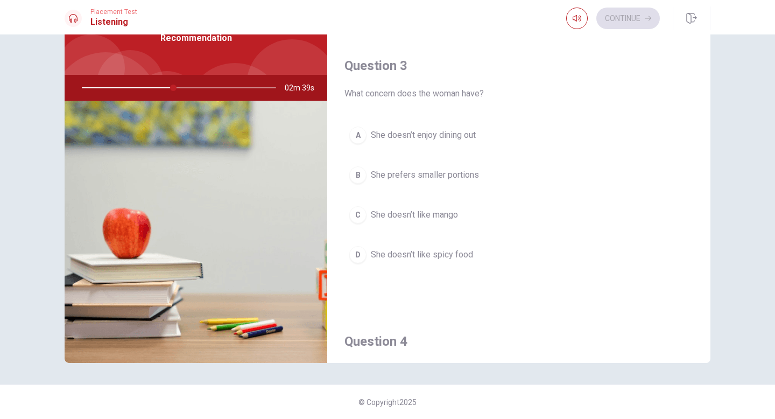
click at [390, 249] on span "She doesn’t like spicy food" at bounding box center [422, 254] width 102 height 13
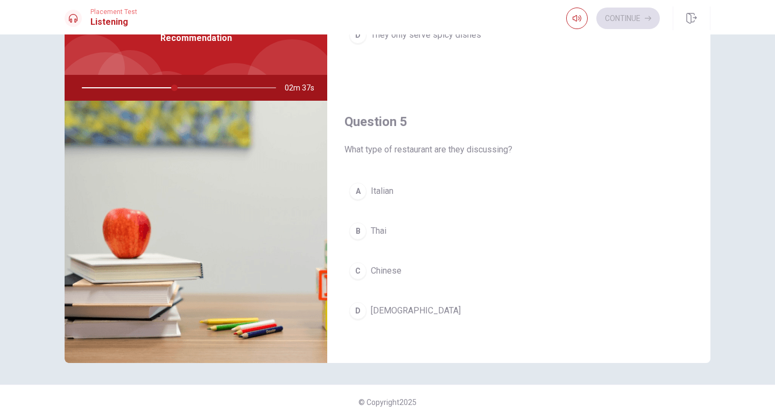
scroll to position [1004, 0]
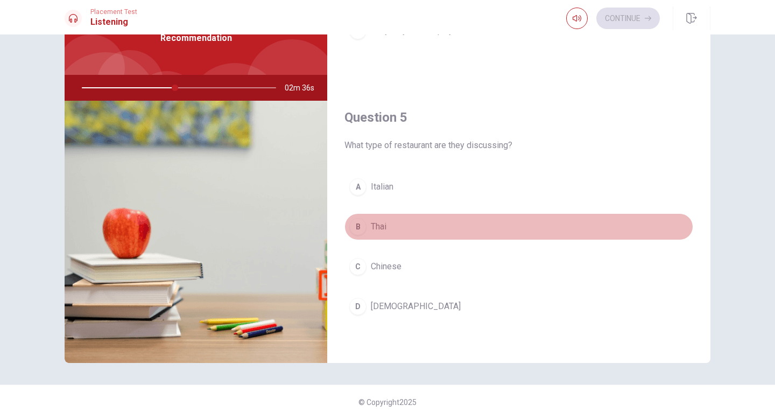
click at [376, 224] on span "Thai" at bounding box center [379, 226] width 16 height 13
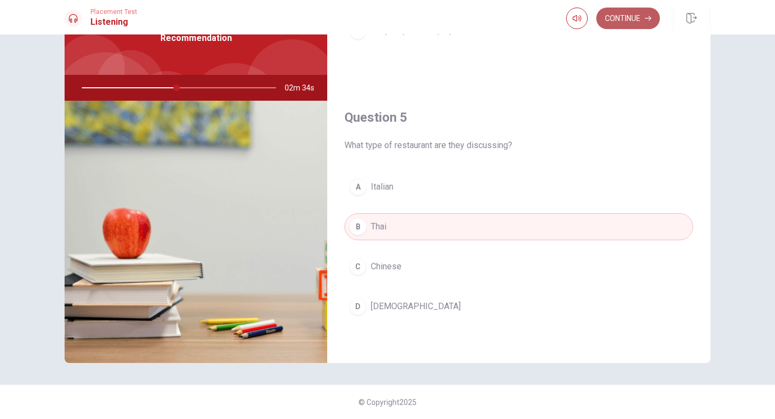
click at [621, 13] on button "Continue" at bounding box center [628, 19] width 64 height 22
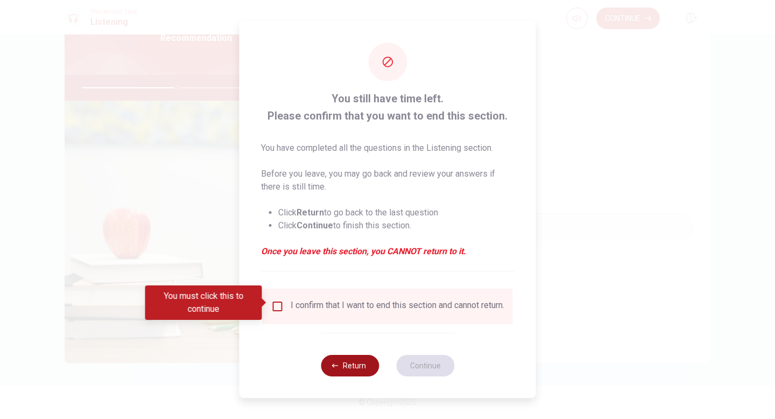
click at [333, 367] on icon "button" at bounding box center [335, 365] width 6 height 4
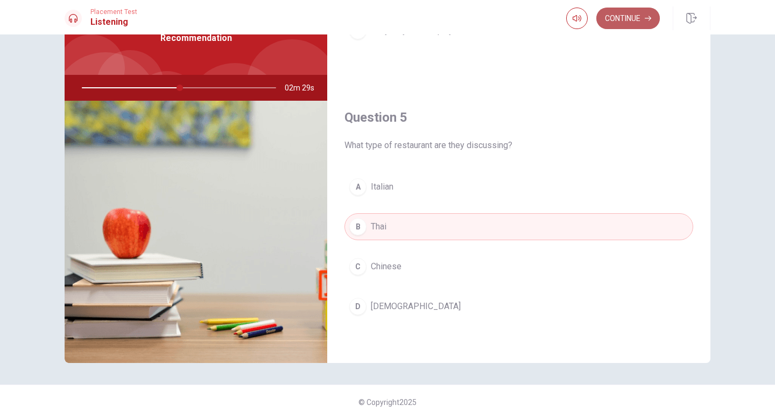
click at [634, 8] on button "Continue" at bounding box center [628, 19] width 64 height 22
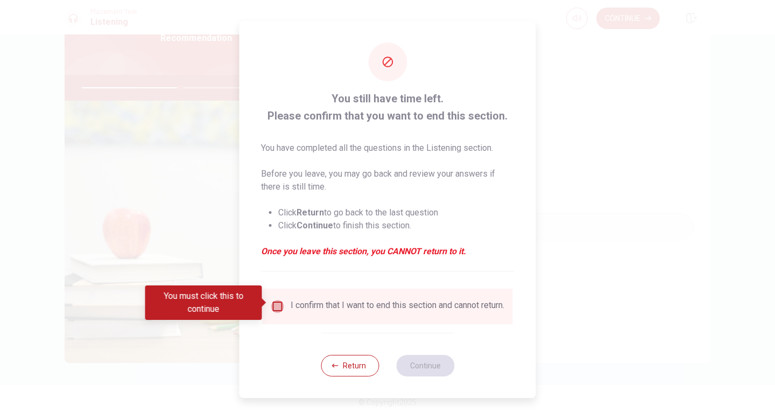
click at [278, 300] on input "You must click this to continue" at bounding box center [277, 306] width 13 height 13
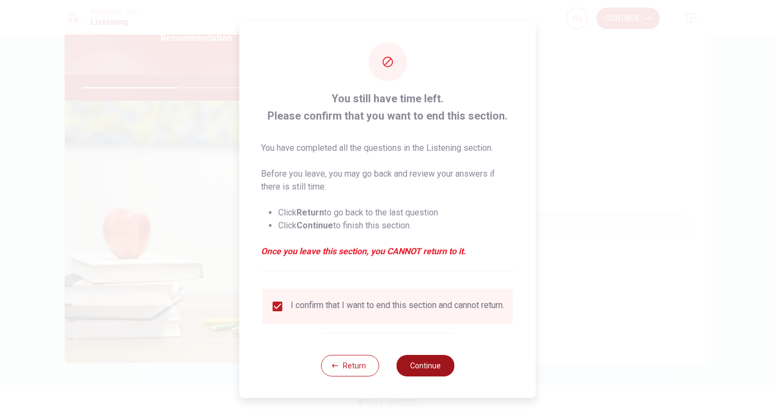
click at [420, 369] on button "Continue" at bounding box center [425, 366] width 58 height 22
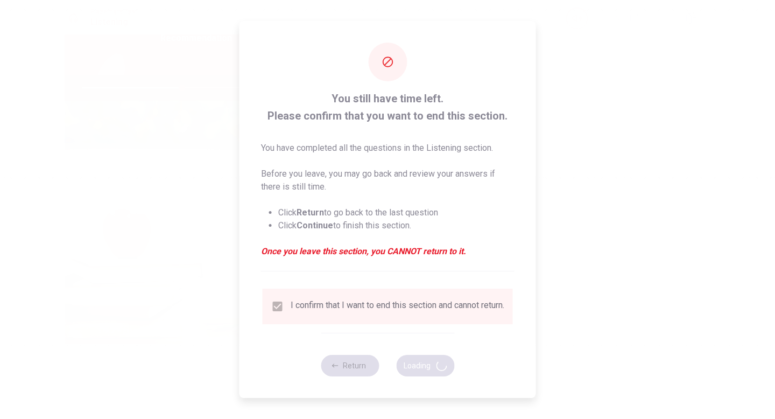
type input "52"
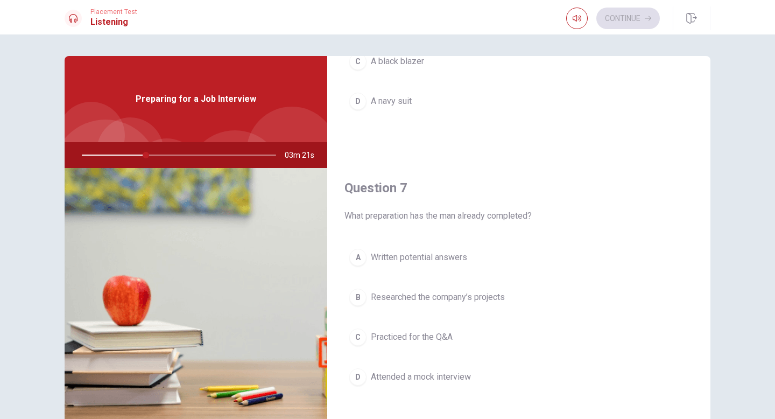
scroll to position [202, 0]
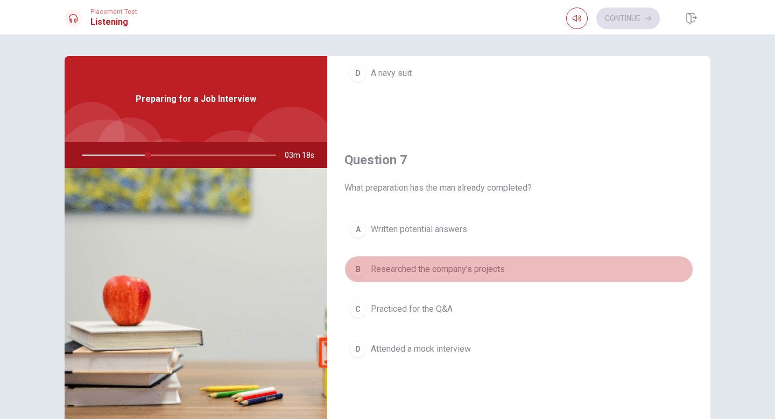
click at [415, 261] on button "B Researched the company’s projects" at bounding box center [518, 269] width 349 height 27
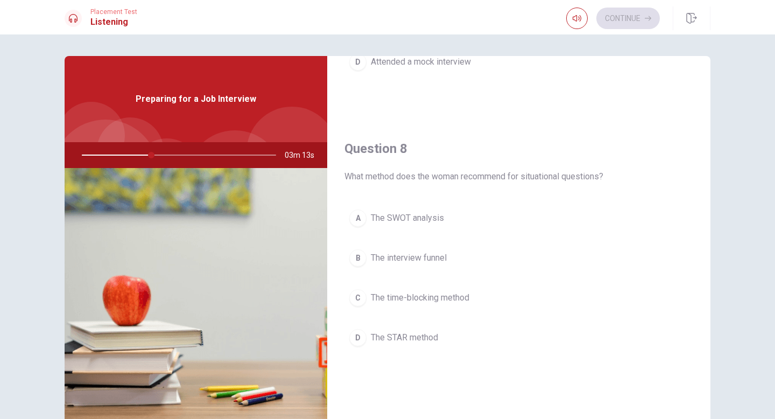
scroll to position [492, 0]
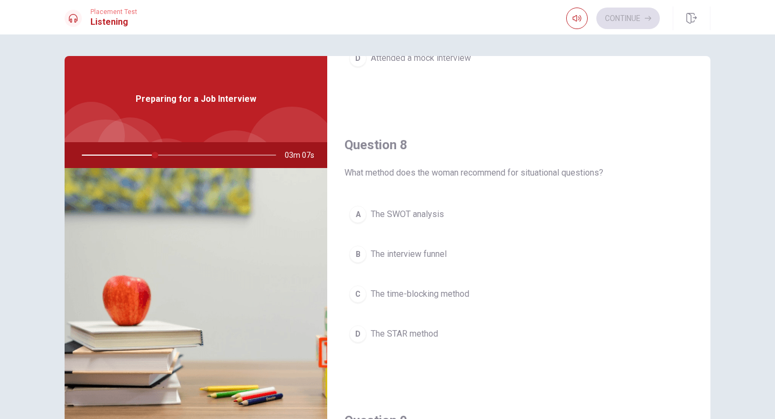
click at [403, 255] on span "The interview funnel" at bounding box center [409, 254] width 76 height 13
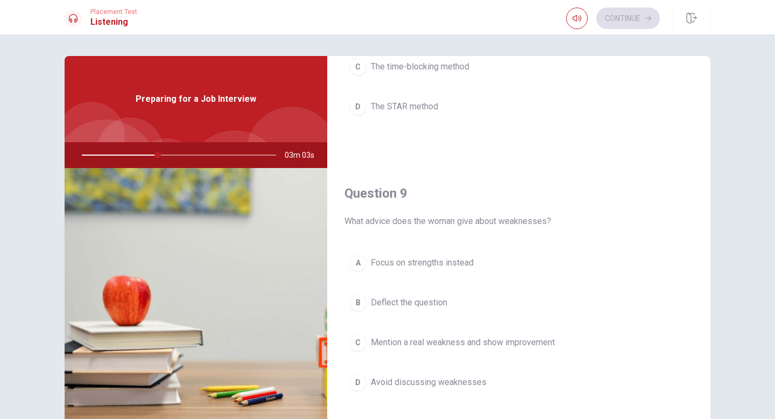
scroll to position [775, 0]
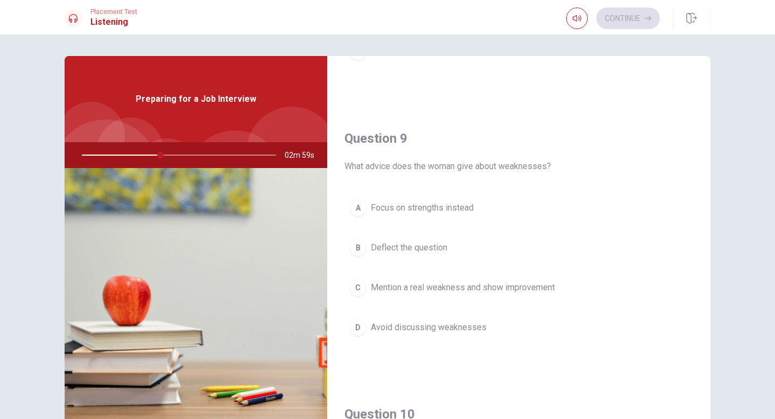
click at [413, 286] on span "Mention a real weakness and show improvement" at bounding box center [463, 287] width 184 height 13
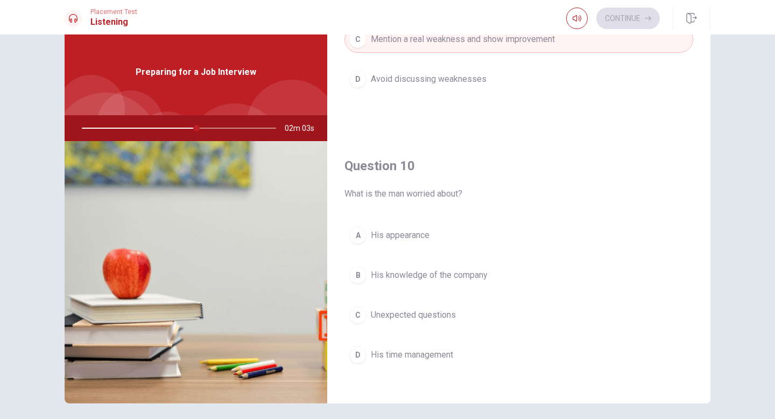
scroll to position [997, 0]
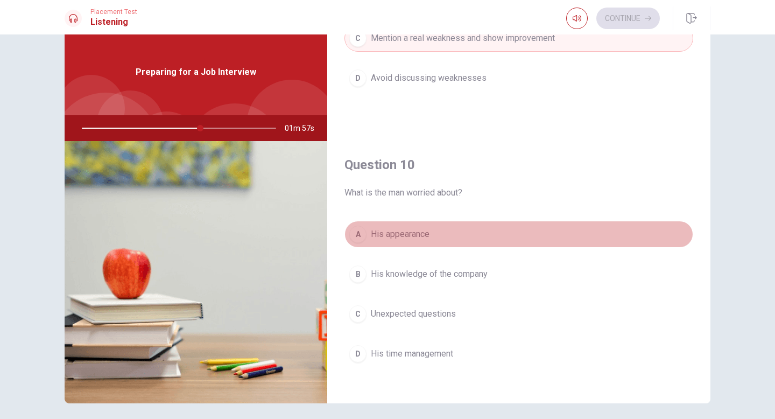
click at [418, 234] on span "His appearance" at bounding box center [400, 234] width 59 height 13
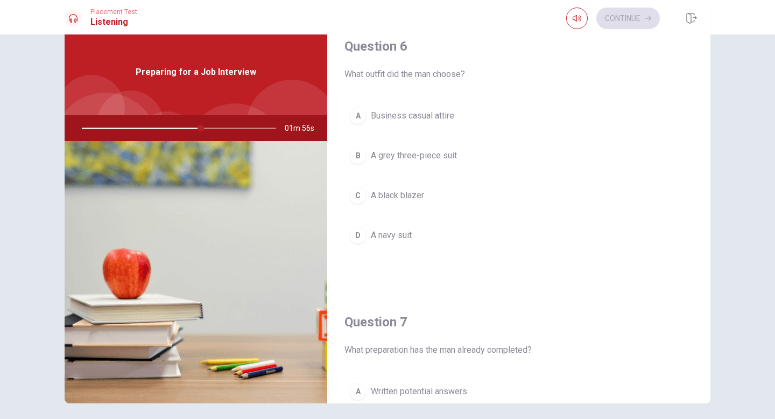
scroll to position [0, 0]
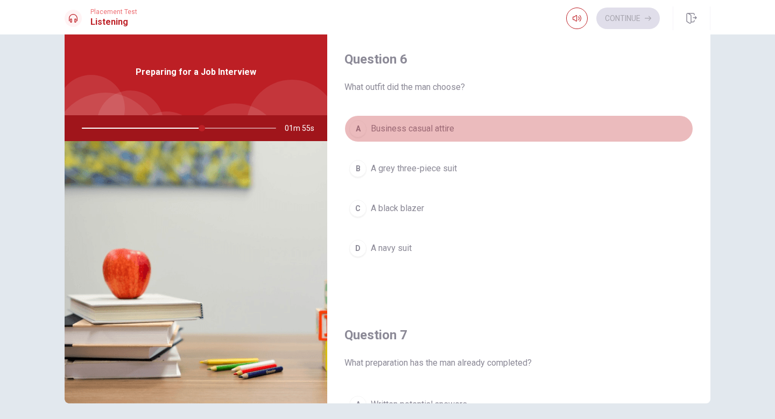
click at [416, 130] on span "Business casual attire" at bounding box center [412, 128] width 83 height 13
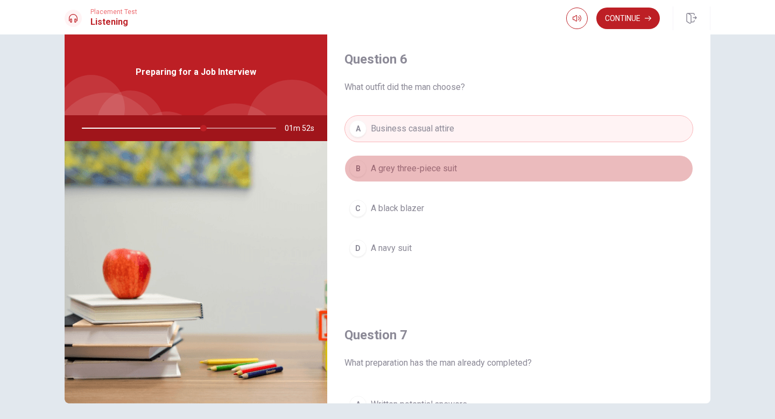
click at [423, 164] on span "A grey three-piece suit" at bounding box center [414, 168] width 86 height 13
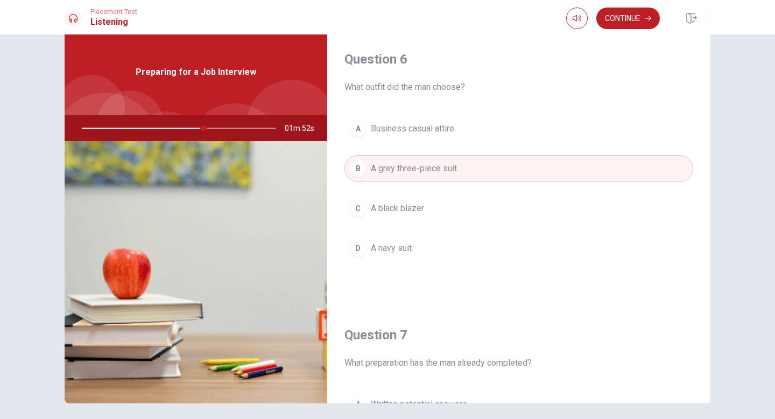
click at [419, 223] on div "A Business casual attire B A grey three-piece suit C A black blazer D A navy su…" at bounding box center [518, 199] width 349 height 168
click at [417, 242] on button "D A navy suit" at bounding box center [518, 248] width 349 height 27
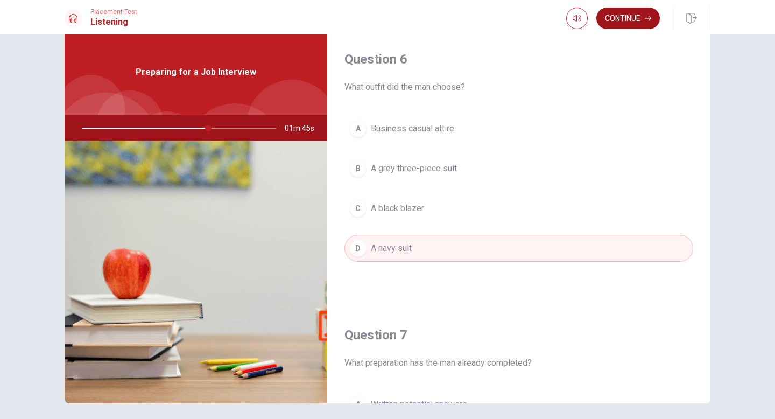
click at [618, 12] on button "Continue" at bounding box center [628, 19] width 64 height 22
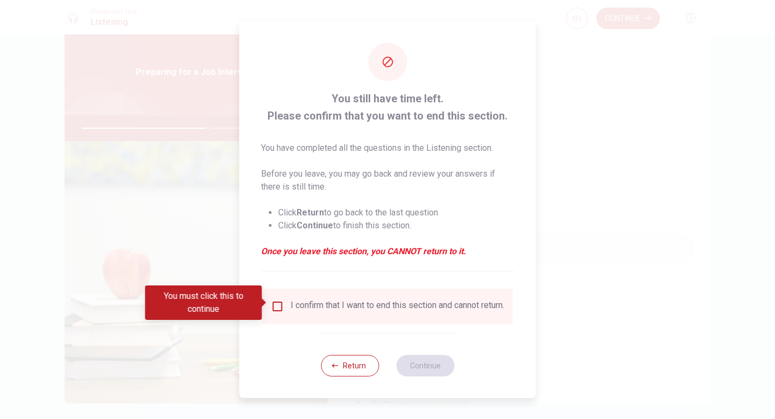
click at [268, 306] on div "You must click this to continue" at bounding box center [207, 302] width 124 height 34
click at [291, 305] on div "I confirm that I want to end this section and cannot return." at bounding box center [398, 306] width 214 height 13
click at [280, 302] on input "You must click this to continue" at bounding box center [277, 306] width 13 height 13
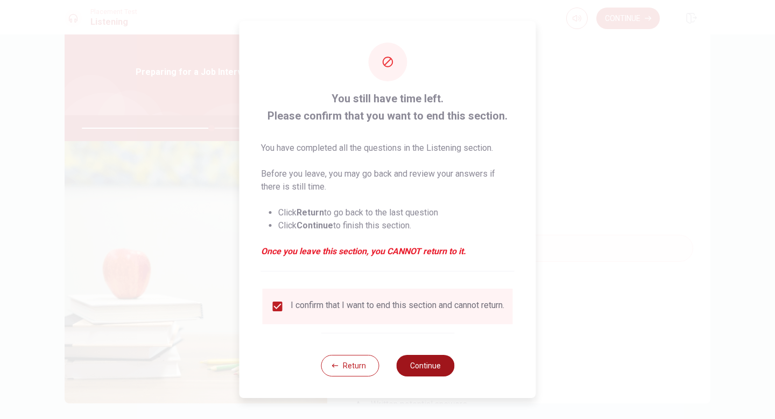
click at [409, 362] on button "Continue" at bounding box center [425, 366] width 58 height 22
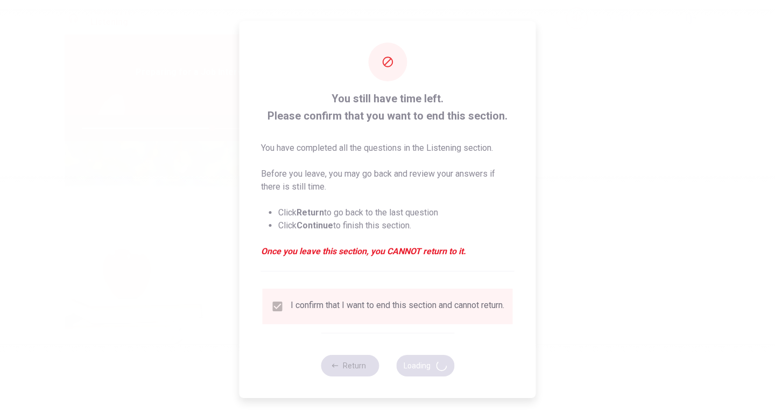
type input "67"
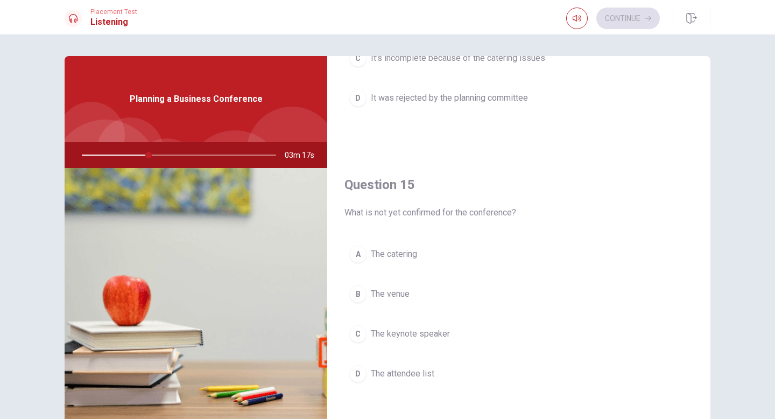
scroll to position [1002, 0]
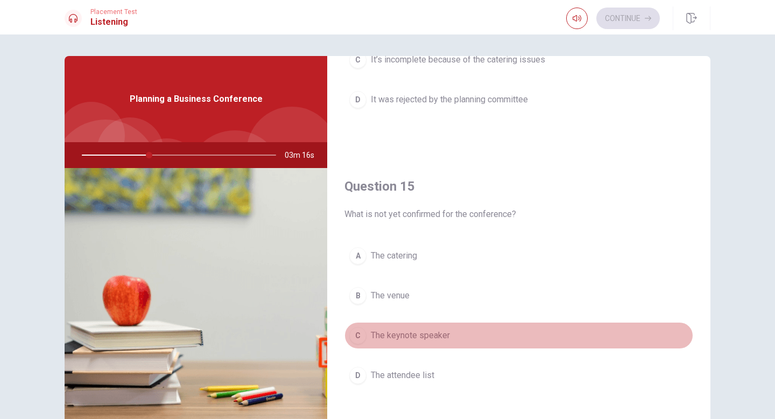
click at [409, 338] on span "The keynote speaker" at bounding box center [410, 335] width 79 height 13
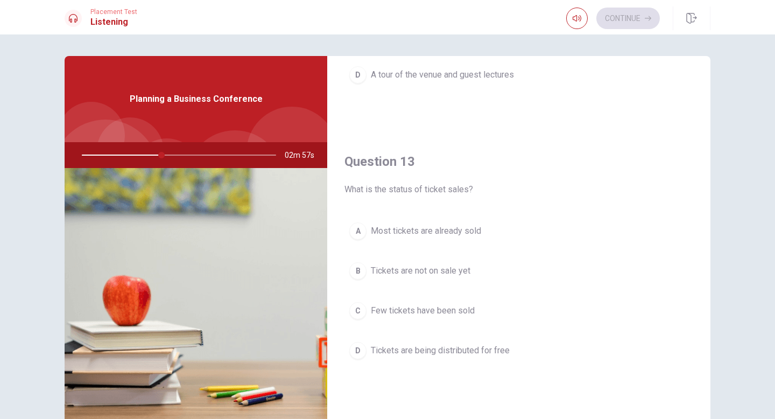
scroll to position [483, 0]
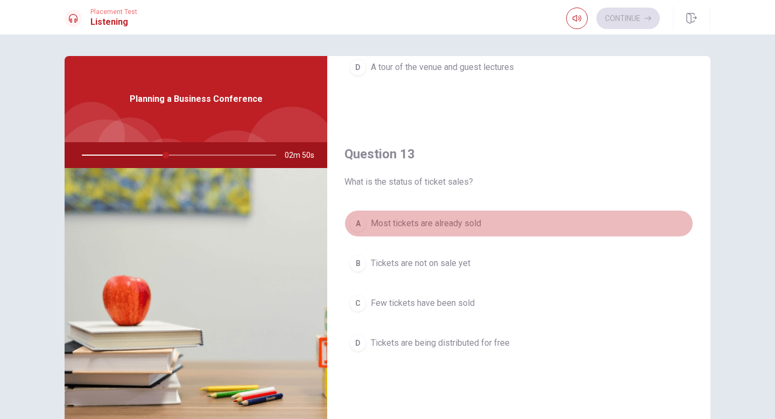
click at [443, 223] on span "Most tickets are already sold" at bounding box center [426, 223] width 110 height 13
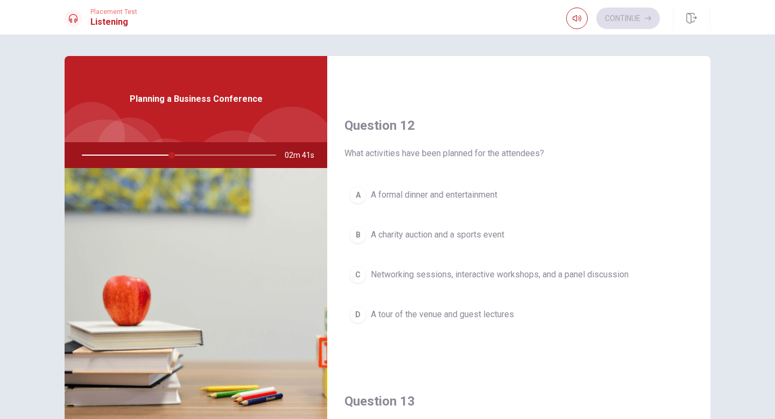
scroll to position [0, 0]
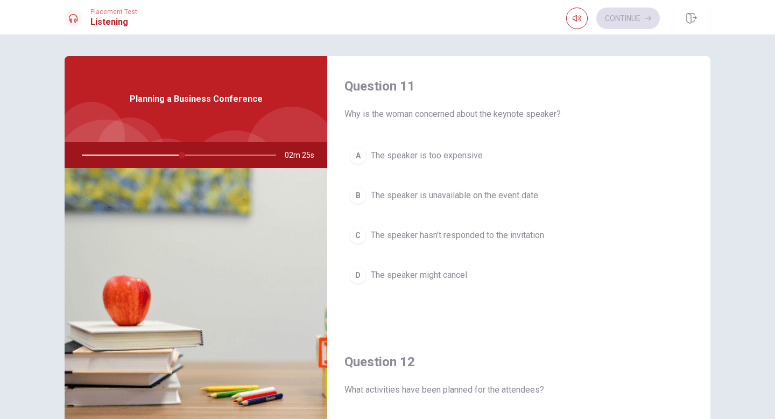
click at [379, 236] on span "The speaker hasn’t responded to the invitation" at bounding box center [457, 235] width 173 height 13
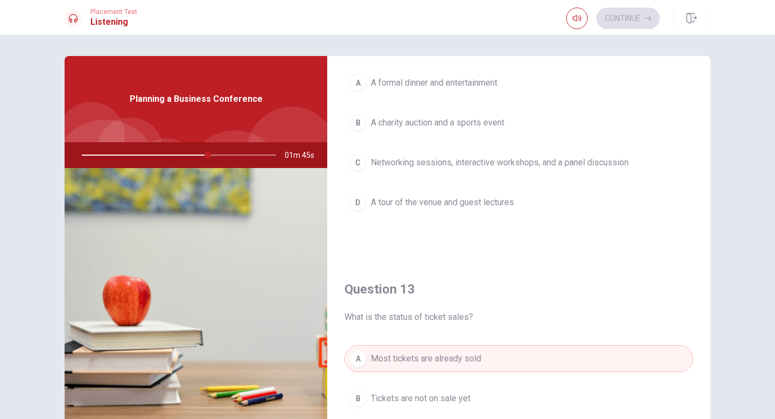
scroll to position [347, 0]
click at [417, 165] on span "Networking sessions, interactive workshops, and a panel discussion" at bounding box center [500, 163] width 258 height 13
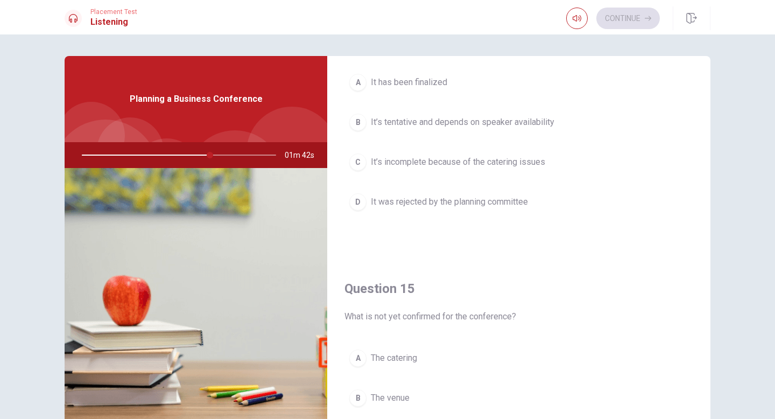
scroll to position [875, 0]
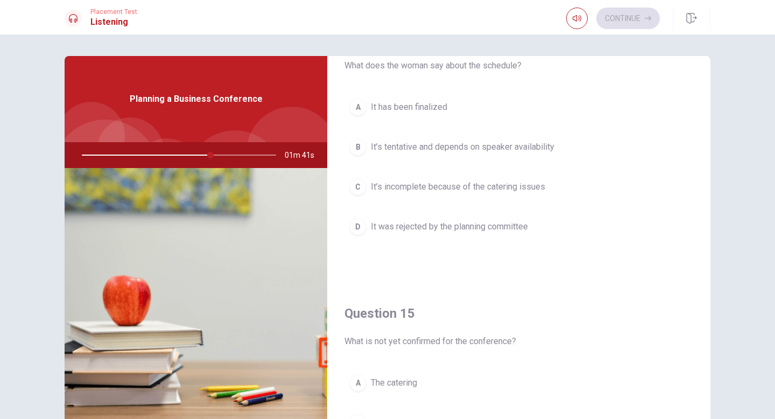
click at [417, 136] on button "B It’s tentative and depends on speaker availability" at bounding box center [518, 146] width 349 height 27
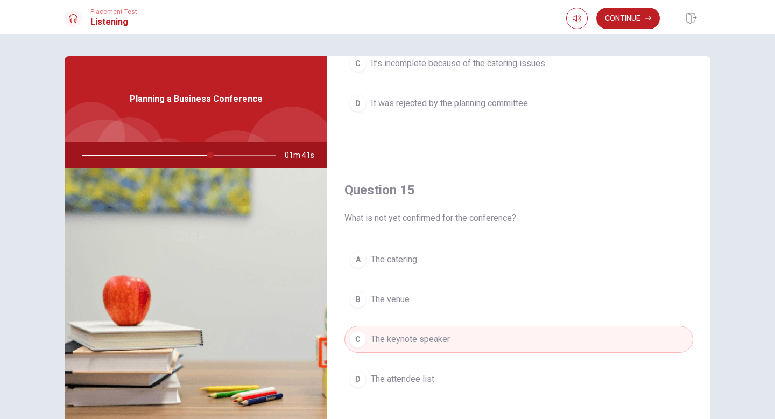
scroll to position [1004, 0]
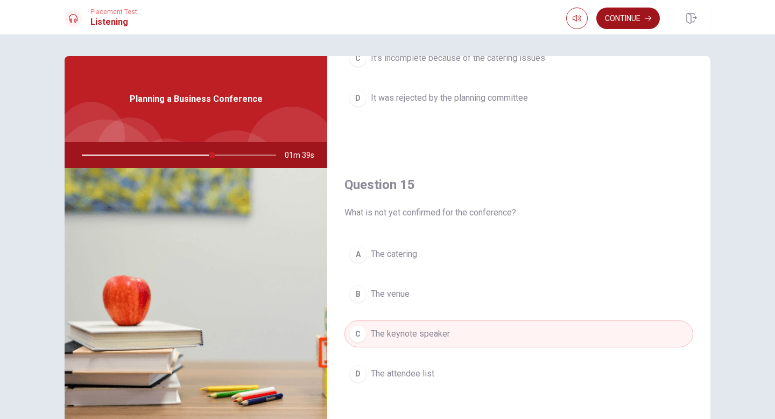
click at [621, 12] on button "Continue" at bounding box center [628, 19] width 64 height 22
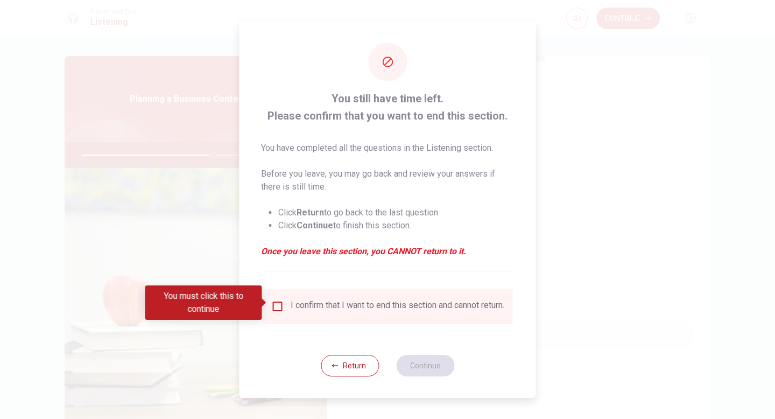
click at [277, 294] on div "I confirm that I want to end this section and cannot return." at bounding box center [388, 306] width 250 height 36
click at [277, 300] on input "You must click this to continue" at bounding box center [277, 306] width 13 height 13
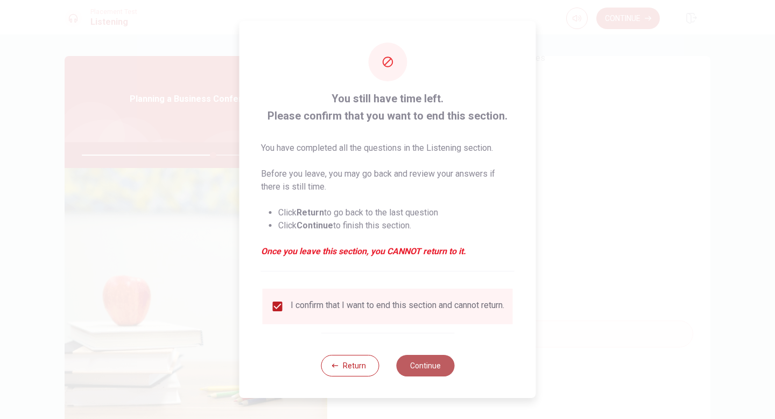
click at [417, 360] on button "Continue" at bounding box center [425, 366] width 58 height 22
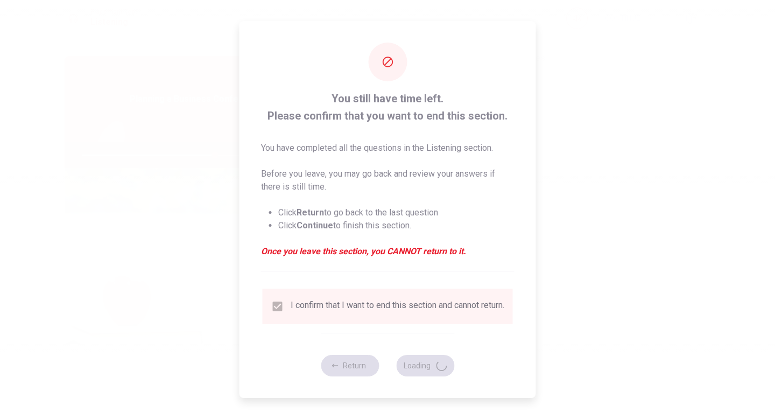
type input "69"
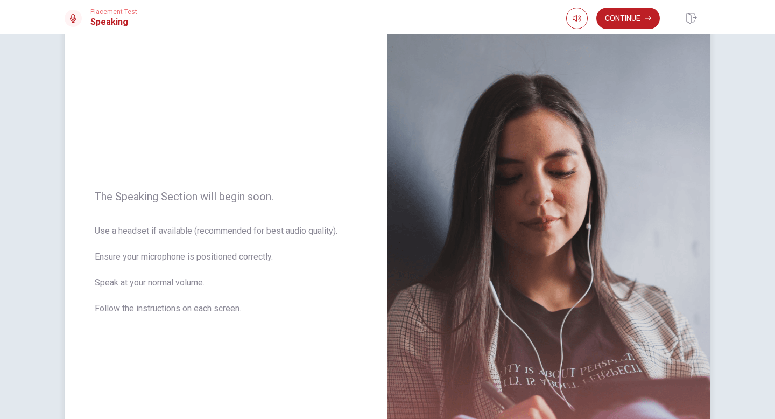
scroll to position [28, 0]
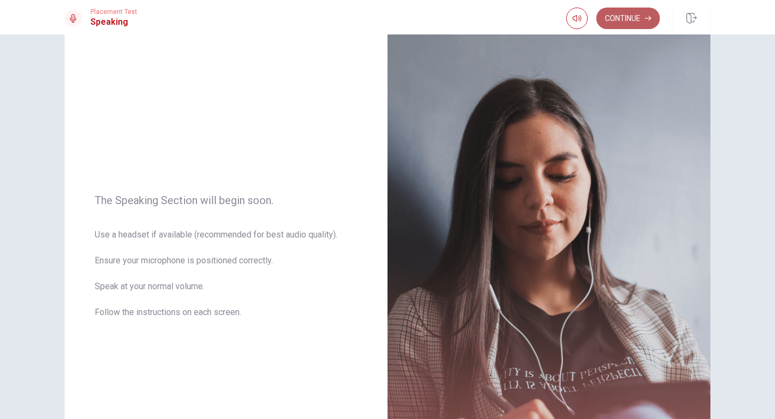
click at [612, 13] on button "Continue" at bounding box center [628, 19] width 64 height 22
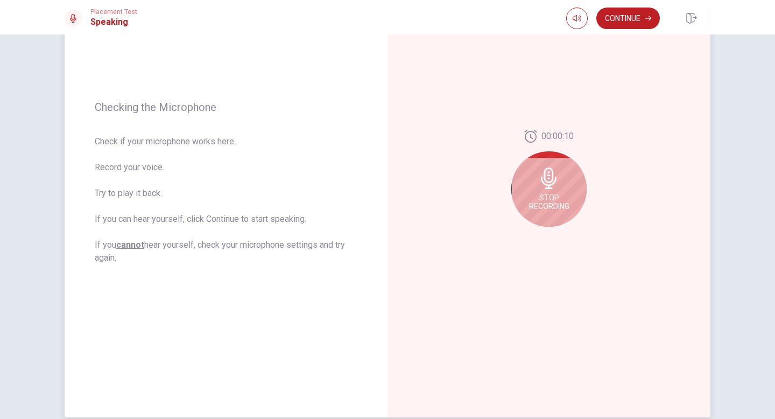
scroll to position [105, 0]
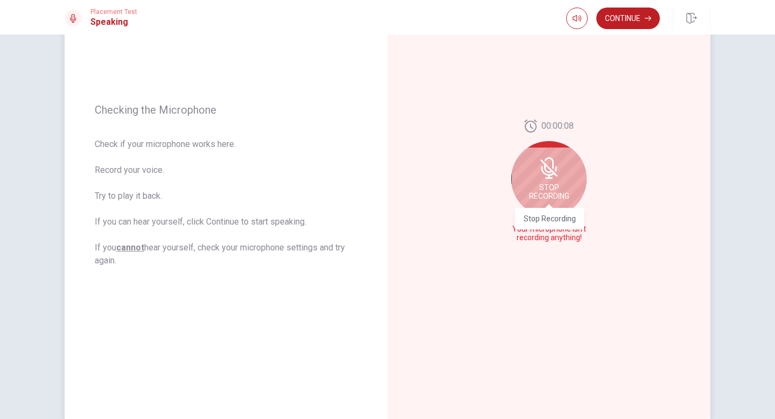
click at [544, 195] on span "Stop Recording" at bounding box center [549, 191] width 40 height 17
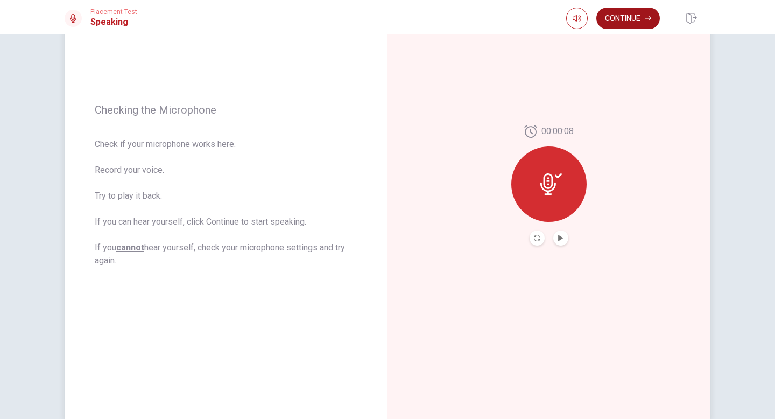
click at [624, 13] on button "Continue" at bounding box center [628, 19] width 64 height 22
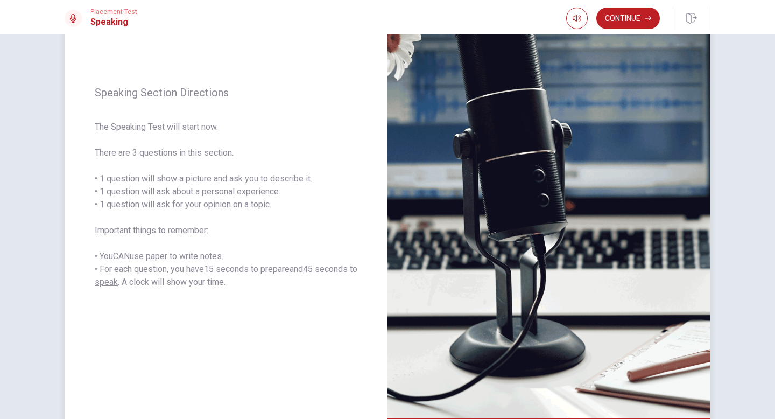
scroll to position [0, 0]
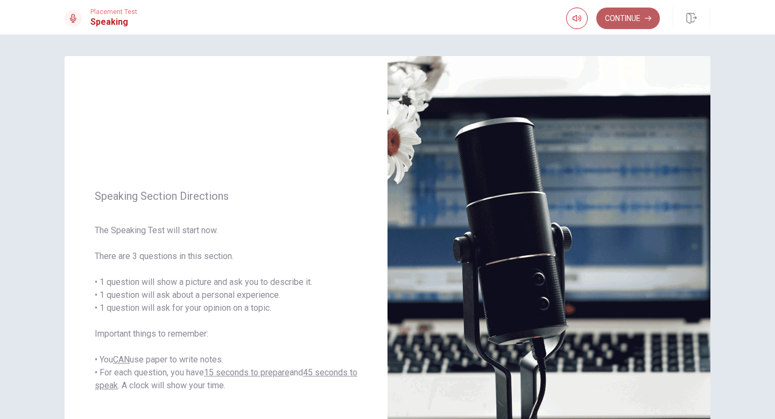
click at [627, 9] on button "Continue" at bounding box center [628, 19] width 64 height 22
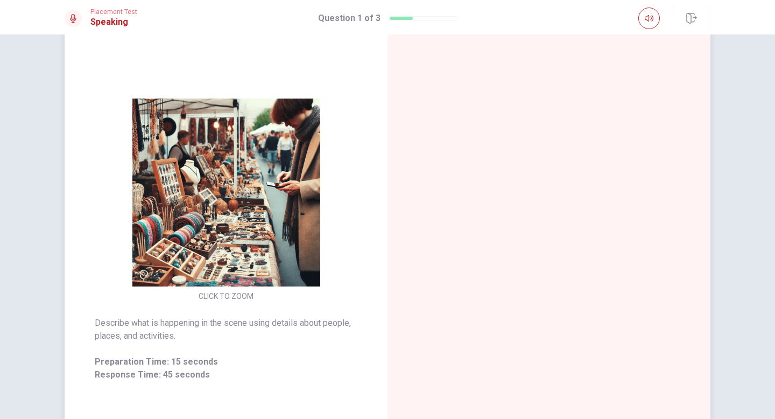
scroll to position [63, 0]
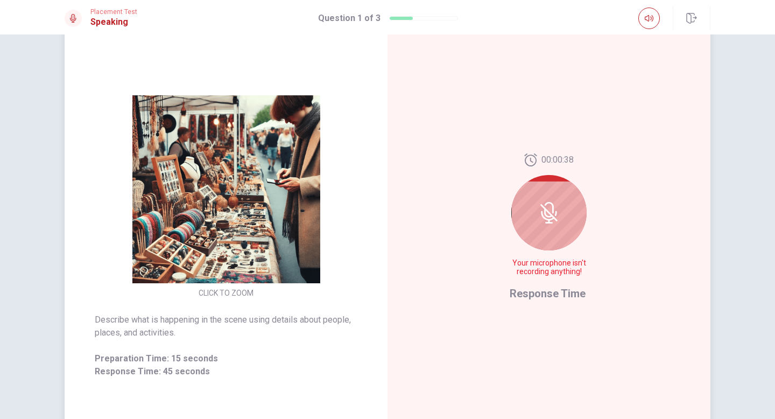
click at [524, 200] on div at bounding box center [548, 212] width 75 height 75
click at [548, 210] on icon at bounding box center [549, 213] width 22 height 22
click at [548, 211] on icon at bounding box center [549, 213] width 22 height 22
click at [547, 236] on div at bounding box center [548, 212] width 75 height 75
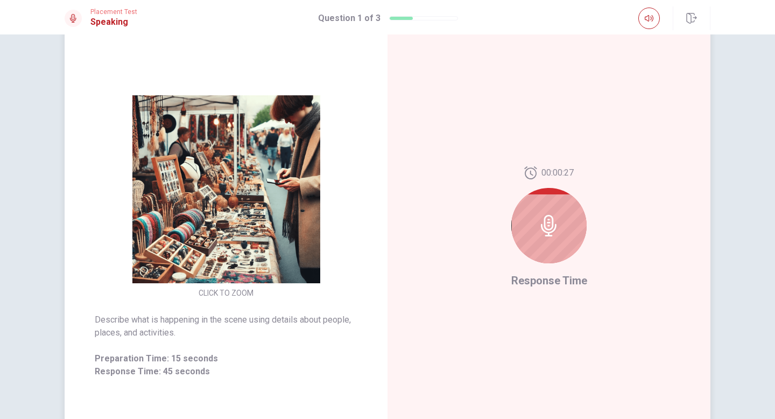
click at [249, 255] on img at bounding box center [226, 189] width 207 height 188
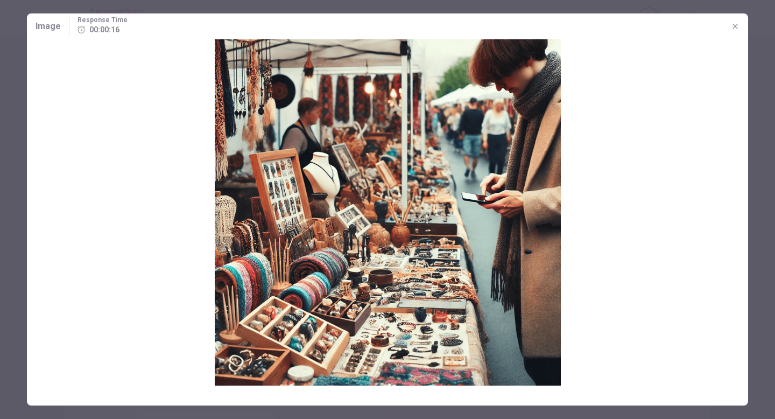
click at [5, 102] on div at bounding box center [387, 209] width 775 height 419
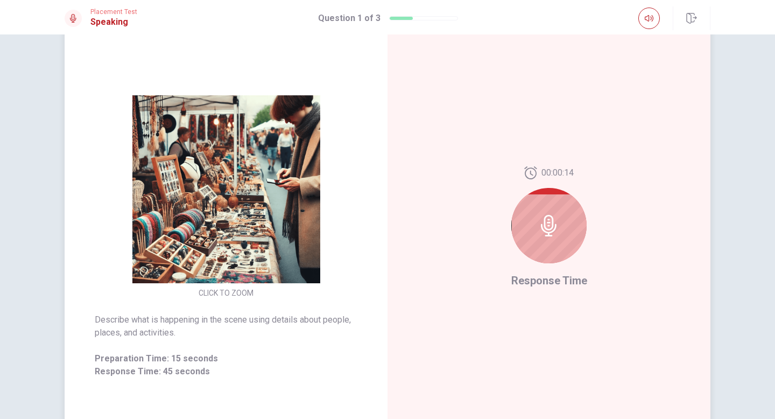
click at [283, 155] on img at bounding box center [226, 189] width 207 height 188
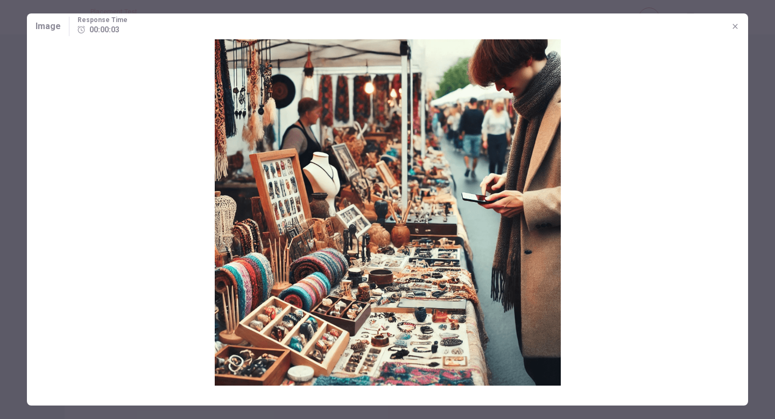
click at [734, 24] on icon "button" at bounding box center [735, 26] width 9 height 9
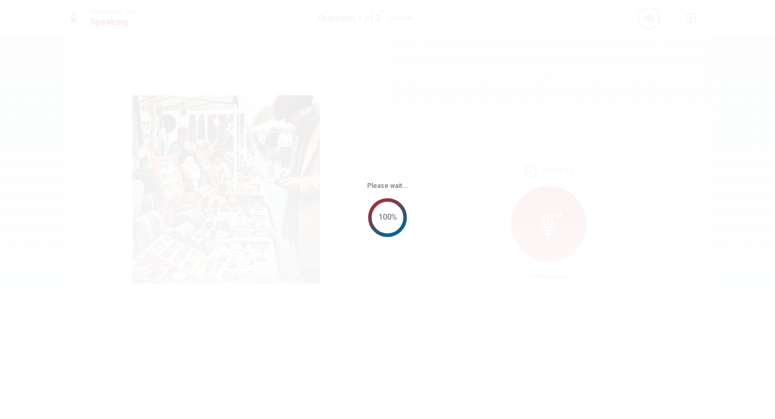
scroll to position [0, 0]
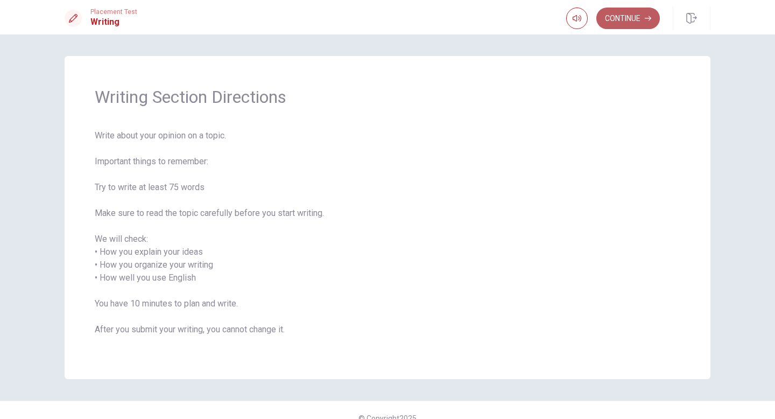
click at [632, 21] on button "Continue" at bounding box center [628, 19] width 64 height 22
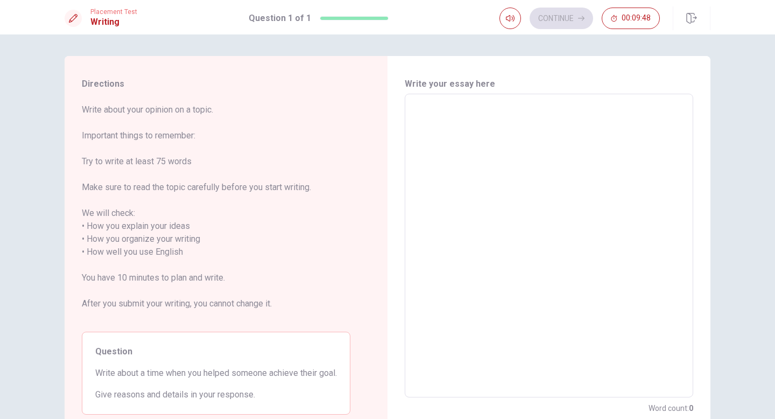
click at [429, 117] on textarea at bounding box center [548, 246] width 273 height 286
type textarea "x"
type textarea "i"
type textarea "x"
type textarea "t"
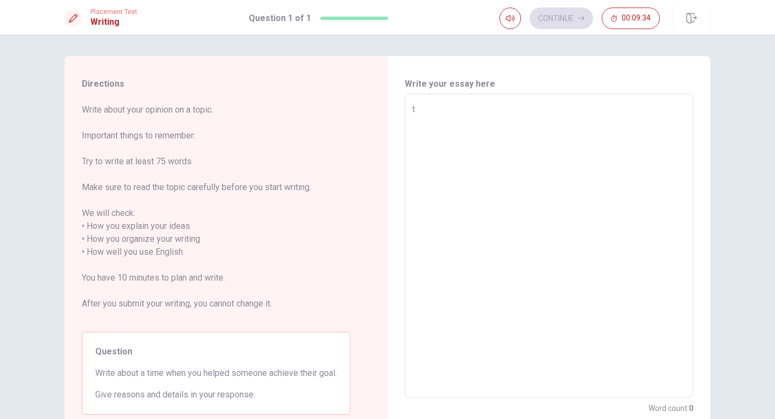
type textarea "x"
type textarea "tp"
type textarea "x"
type textarea "t"
type textarea "x"
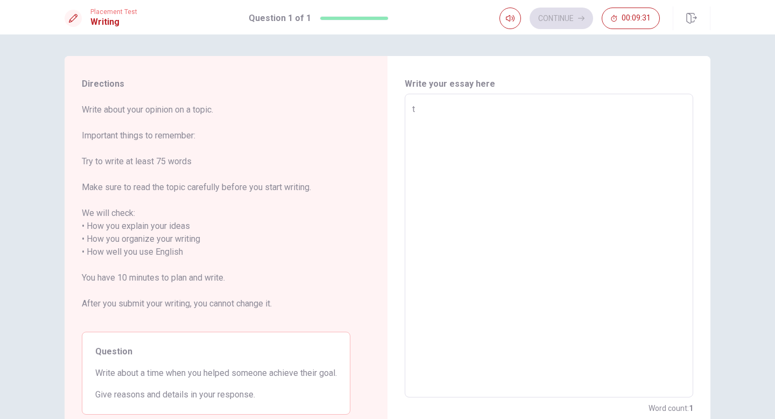
type textarea "to"
type textarea "x"
type textarea "top"
type textarea "x"
type textarea "topi"
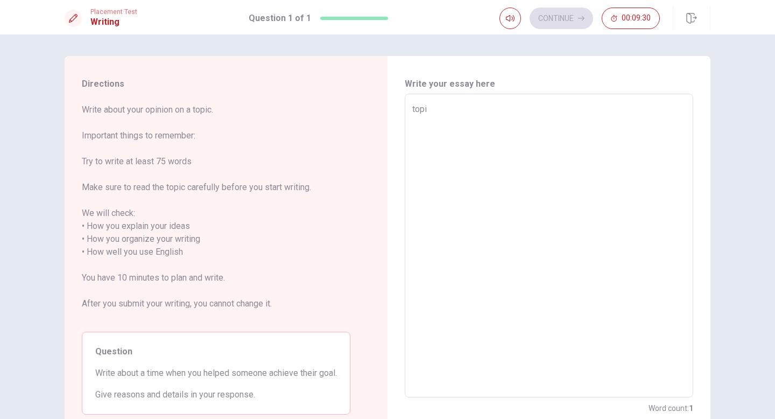
type textarea "x"
type textarea "topic"
type textarea "x"
type textarea "topic"
type textarea "x"
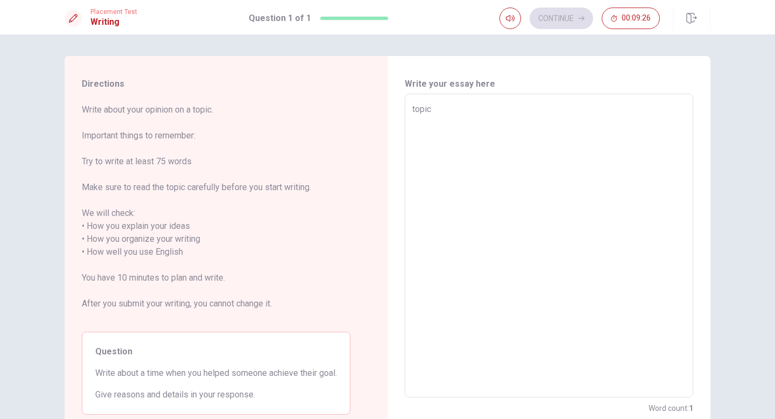
type textarea "topic e"
type textarea "x"
type textarea "topic en"
type textarea "x"
type textarea "topic env"
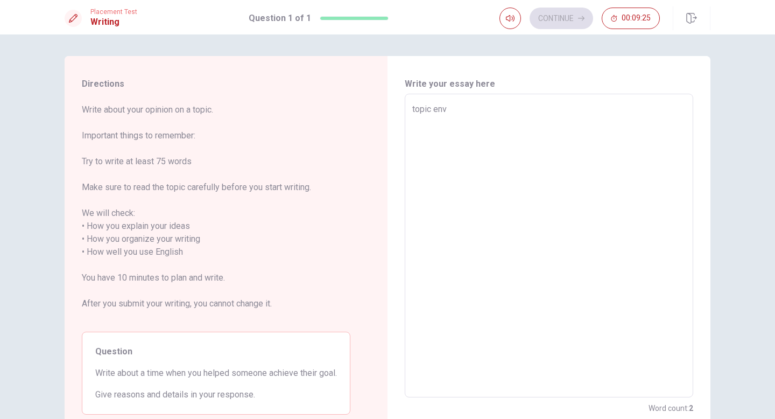
type textarea "x"
type textarea "topic envi"
type textarea "x"
type textarea "topic envir"
type textarea "x"
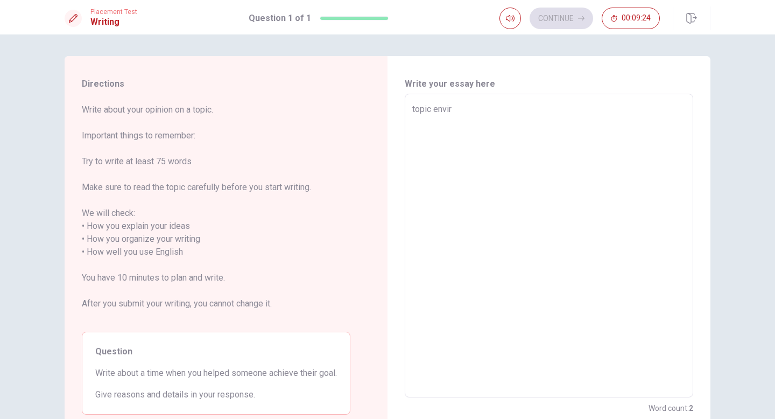
type textarea "topic enviro"
type textarea "x"
type textarea "topic envirom"
type textarea "x"
type textarea "topic envirome"
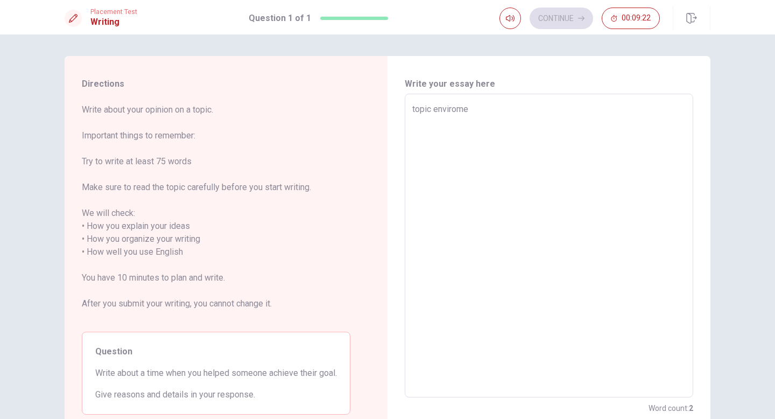
type textarea "x"
type textarea "topic enviromen"
type textarea "x"
type textarea "topic enviroment"
type textarea "x"
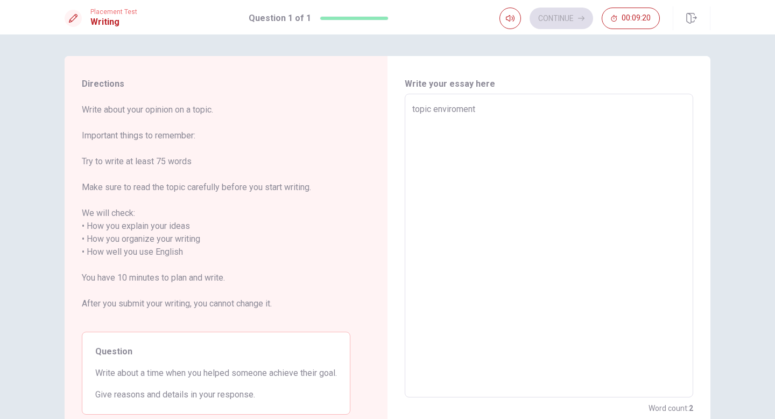
type textarea "topic enviroment"
type textarea "x"
type textarea "topic enviroment t"
type textarea "x"
type textarea "topic enviroment th"
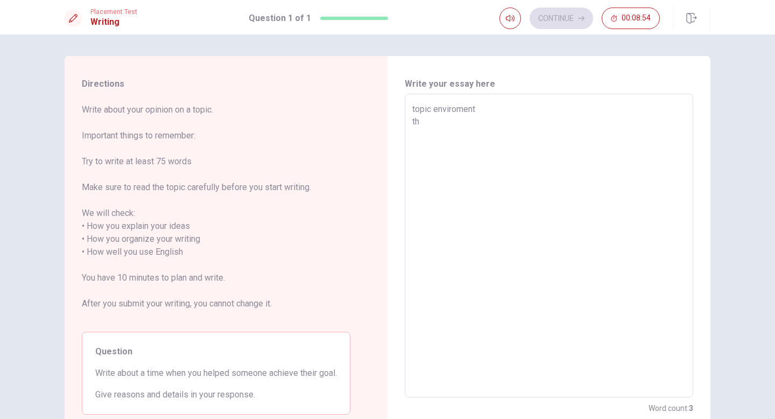
type textarea "x"
type textarea "topic enviroment the"
type textarea "x"
type textarea "topic enviroment ther"
type textarea "x"
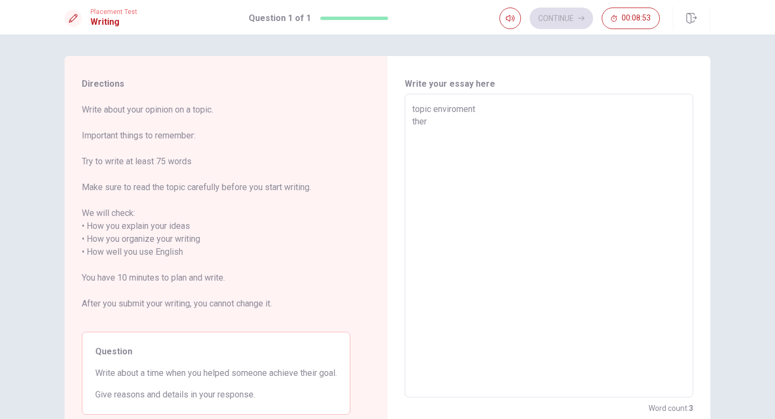
type textarea "topic enviroment there"
type textarea "x"
type textarea "topic enviroment there"
type textarea "x"
type textarea "topic enviroment there i"
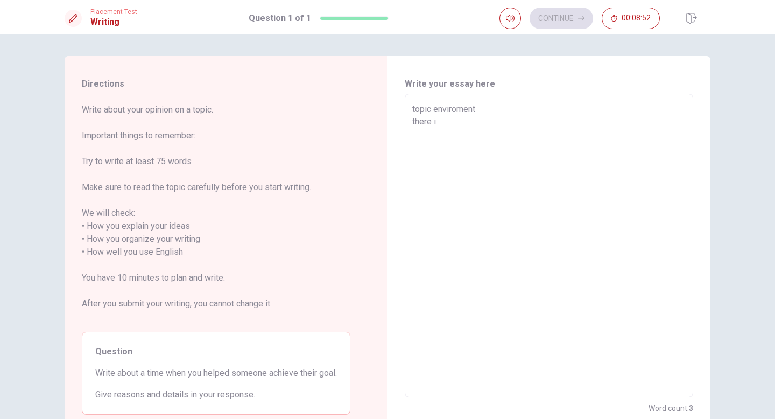
type textarea "x"
type textarea "topic enviroment there is"
type textarea "x"
type textarea "topic enviroment there is"
type textarea "x"
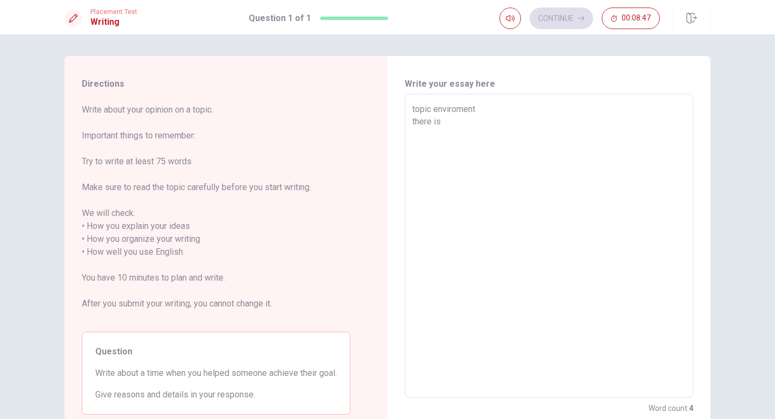
type textarea "topic enviroment there is"
type textarea "x"
type textarea "topic enviroment there i"
type textarea "x"
type textarea "topic enviroment there"
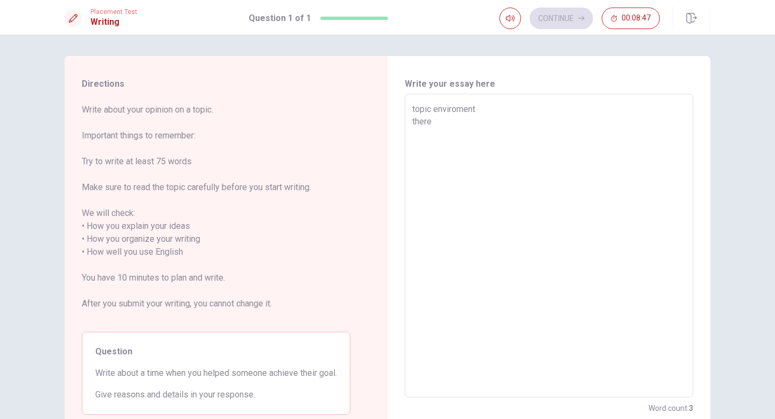
type textarea "x"
type textarea "topic enviroment there a"
type textarea "x"
type textarea "topic enviroment there ar"
type textarea "x"
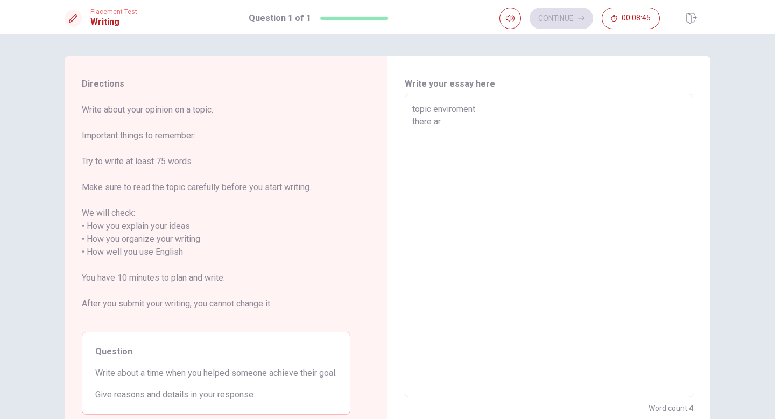
type textarea "topic enviroment there are"
type textarea "x"
type textarea "topic enviroment there are"
type textarea "x"
type textarea "topic enviroment there are a"
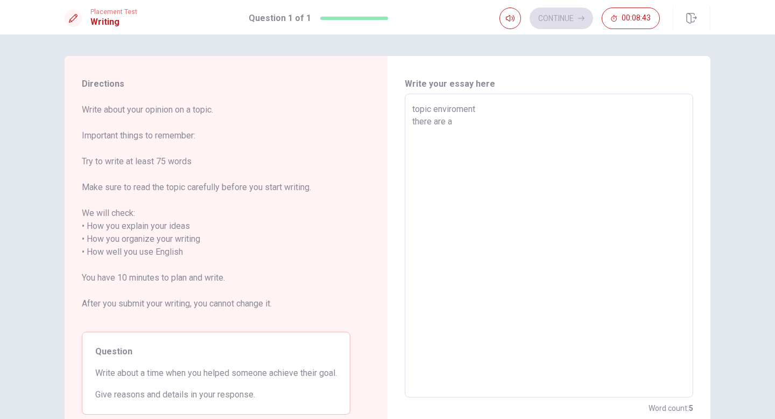
type textarea "x"
type textarea "topic enviroment there are al"
type textarea "x"
type textarea "topic enviroment there are alo"
type textarea "x"
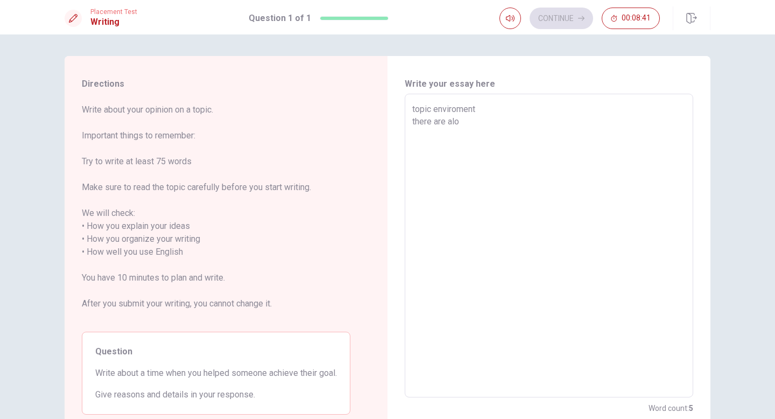
type textarea "topic enviroment there are alot"
type textarea "x"
type textarea "topic enviroment there are alot"
type textarea "x"
type textarea "topic enviroment there are alot o"
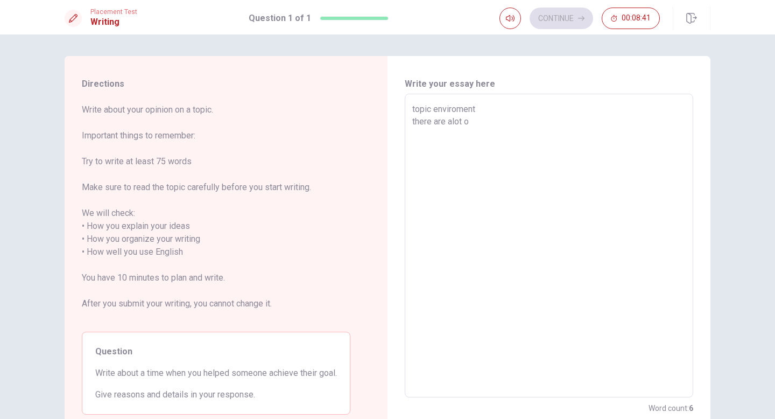
type textarea "x"
type textarea "topic enviroment there are alot oa"
type textarea "x"
type textarea "topic enviroment there are alot o"
type textarea "x"
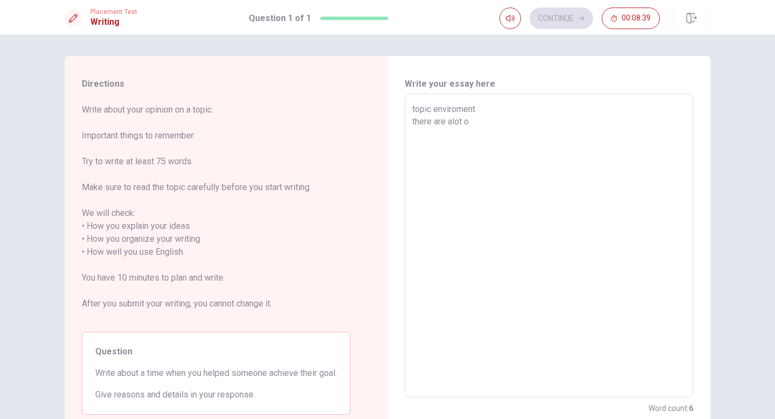
type textarea "topic enviroment there are alot of"
type textarea "x"
click at [453, 121] on textarea "topic enviroment there are alot of" at bounding box center [548, 246] width 273 height 286
type textarea "topic enviroment there are a lot of"
type textarea "x"
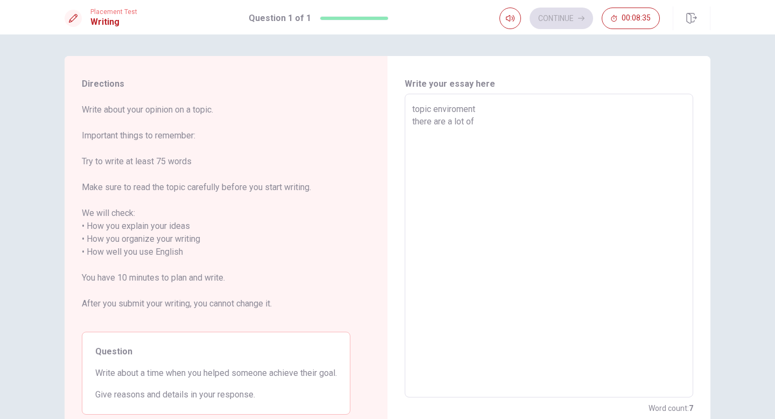
click at [482, 117] on textarea "topic enviroment there are a lot of" at bounding box center [548, 246] width 273 height 286
type textarea "topic enviroment there are a lot of"
type textarea "x"
type textarea "topic enviroment there are a lot of p"
type textarea "x"
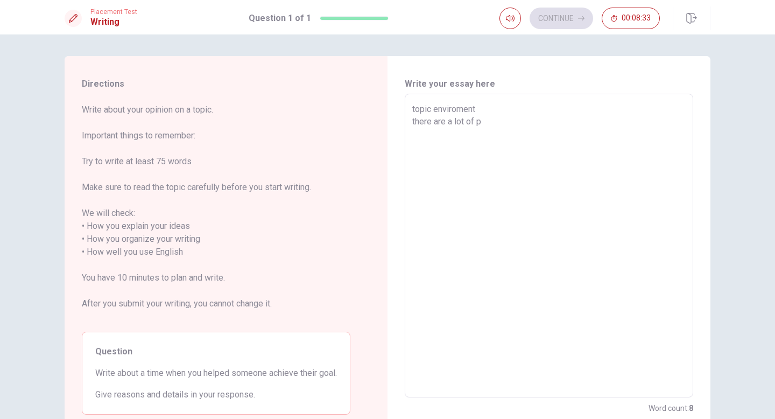
type textarea "topic enviroment there are a lot of pr"
type textarea "x"
type textarea "topic enviroment there are a lot of pro"
type textarea "x"
type textarea "topic enviroment there are a lot of prob"
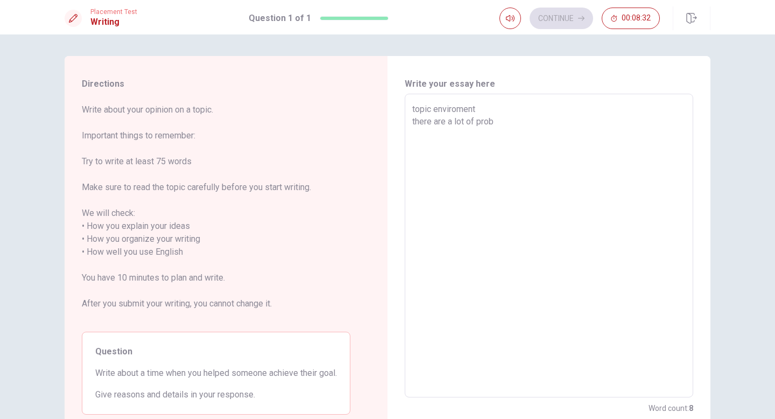
type textarea "x"
type textarea "topic enviroment there are a lot of probl"
type textarea "x"
type textarea "topic enviroment there are a lot of proble"
type textarea "x"
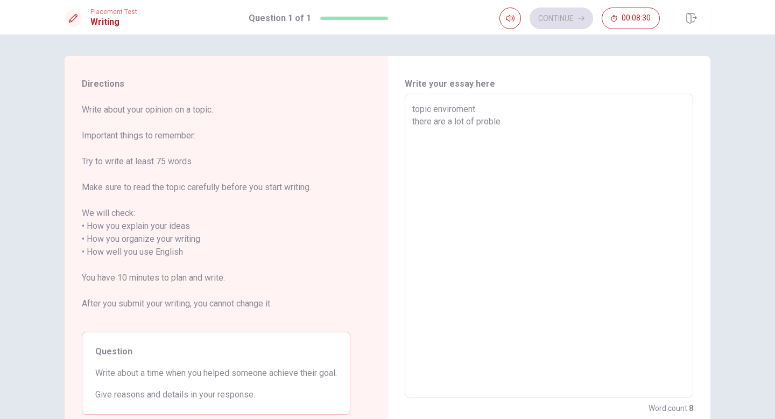
type textarea "topic enviroment there are a lot of problem"
type textarea "x"
type textarea "topic enviroment there are a lot of problem."
type textarea "x"
type textarea "topic enviroment there are a lot of problem."
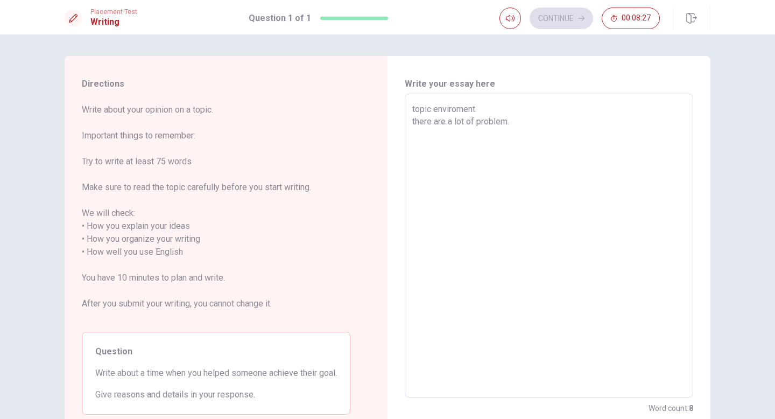
type textarea "x"
type textarea "topic enviroment there are a lot of problem. s"
type textarea "x"
type textarea "topic enviroment there are a lot of problem. su"
type textarea "x"
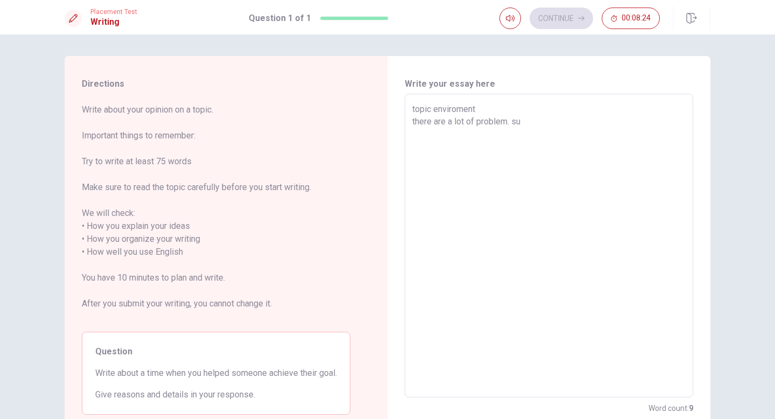
type textarea "topic enviroment there are a lot of problem. suc"
type textarea "x"
type textarea "topic enviroment there are a lot of problem. such"
type textarea "x"
type textarea "topic enviroment there are a lot of problem. such"
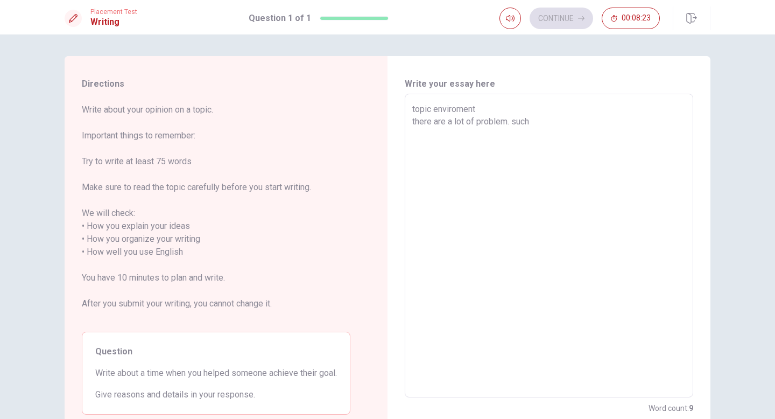
type textarea "x"
type textarea "topic enviroment there are a lot of problem. such a"
type textarea "x"
type textarea "topic enviroment there are a lot of problem. such as"
type textarea "x"
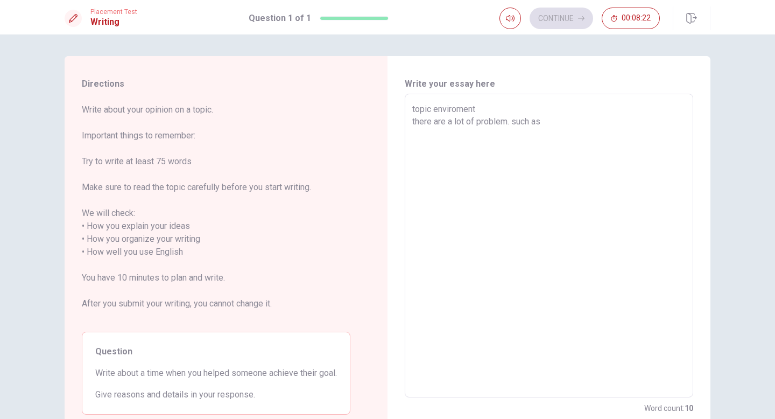
type textarea "topic enviroment there are a lot of problem. such as"
type textarea "x"
type textarea "topic enviroment there are a lot of problem. such as"
type textarea "x"
type textarea "topic enviroment there are a lot of problem. such as g"
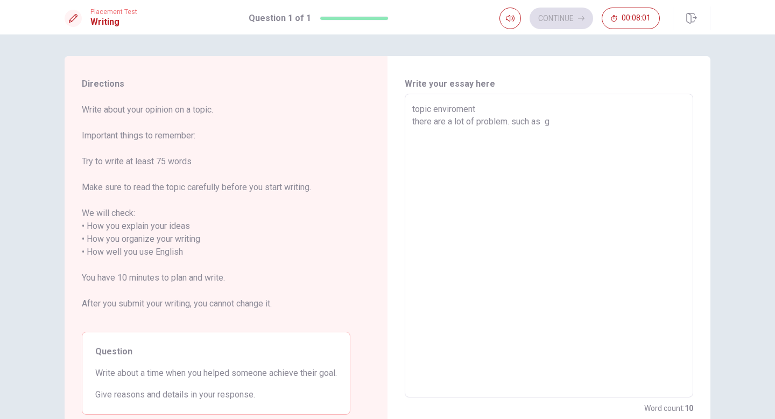
type textarea "x"
type textarea "topic enviroment there are a lot of problem. such as gl"
type textarea "x"
type textarea "topic enviroment there are a lot of problem. such as glo"
type textarea "x"
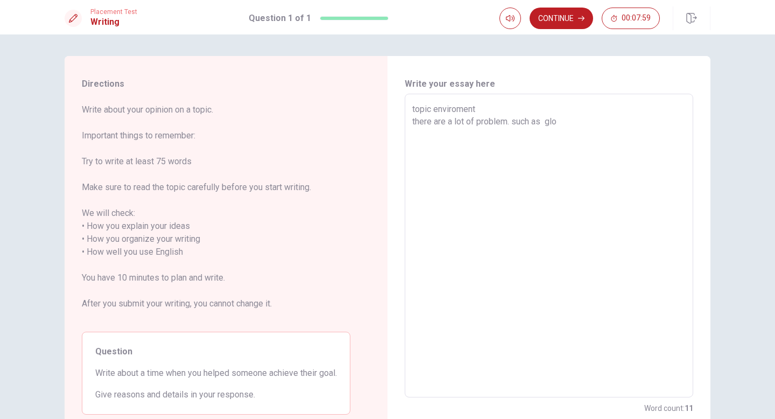
type textarea "topic enviroment there are a lot of problem. such as glob"
type textarea "x"
type textarea "topic enviroment there are a lot of problem. such as globa"
type textarea "x"
type textarea "topic enviroment there are a lot of problem. such as global"
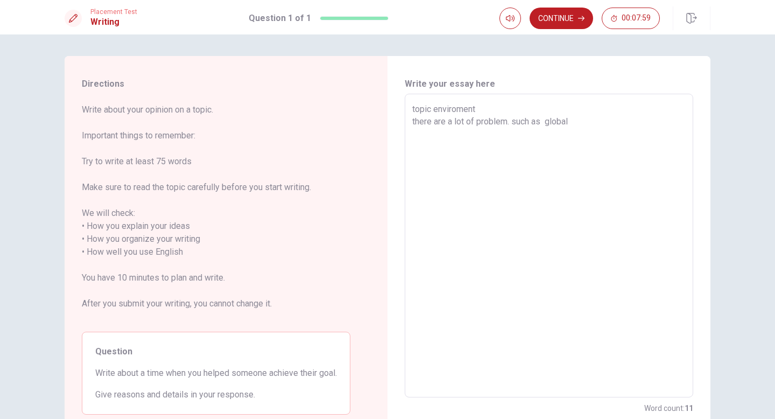
type textarea "x"
type textarea "topic enviroment there are a lot of problem. such as global"
type textarea "x"
type textarea "topic enviroment there are a lot of problem. such as global w"
type textarea "x"
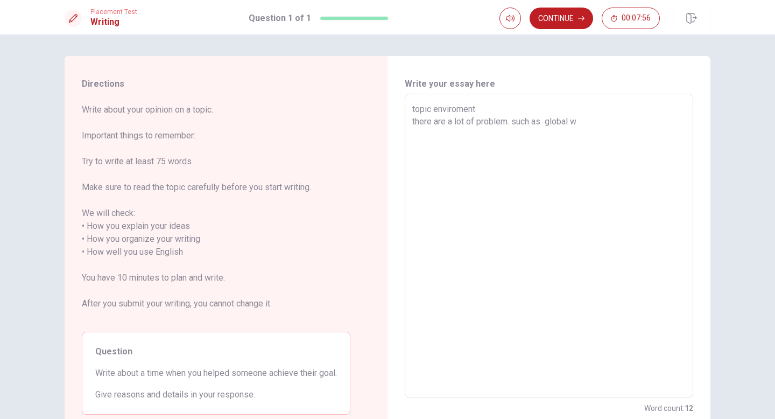
type textarea "topic enviroment there are a lot of problem. such as global wa"
type textarea "x"
type textarea "topic enviroment there are a lot of problem. such as global war"
type textarea "x"
type textarea "topic enviroment there are a lot of problem. such as global warm"
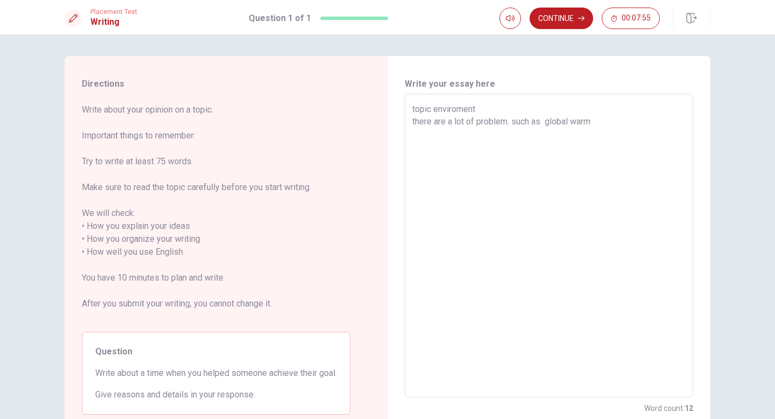
type textarea "x"
type textarea "topic enviroment there are a lot of problem. such as global warmi"
type textarea "x"
type textarea "topic enviroment there are a lot of problem. such as global warmin"
type textarea "x"
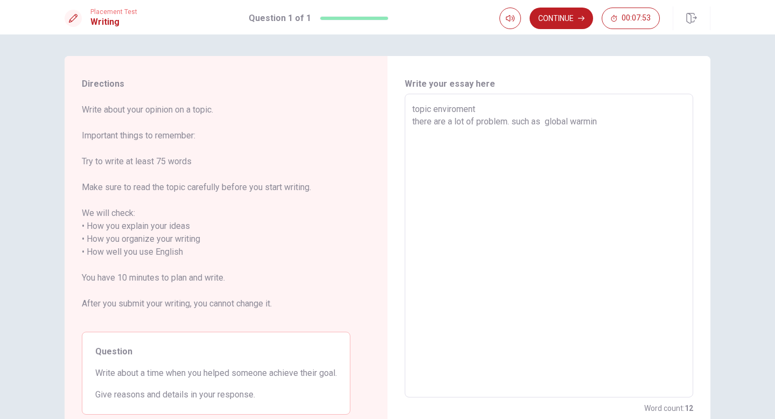
type textarea "topic enviroment there are a lot of problem. such as global warming"
type textarea "x"
type textarea "topic enviroment there are a lot of problem. such as global warming"
type textarea "x"
type textarea "topic enviroment there are a lot of problem. such as global warming e"
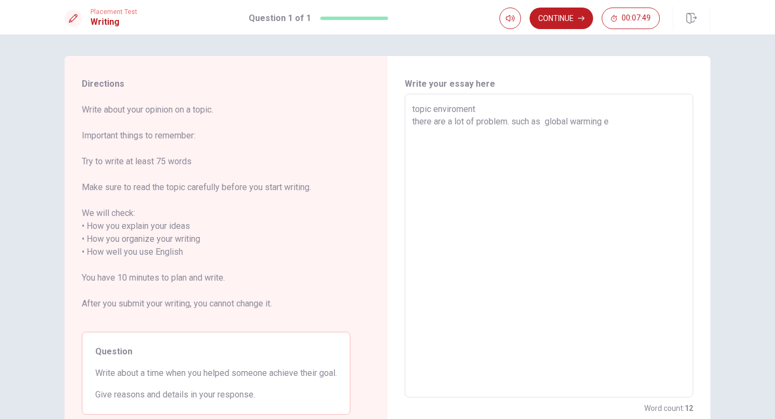
type textarea "x"
type textarea "topic enviroment there are a lot of problem. such as global warming ea"
type textarea "x"
type textarea "topic enviroment there are a lot of problem. such as global warming e"
type textarea "x"
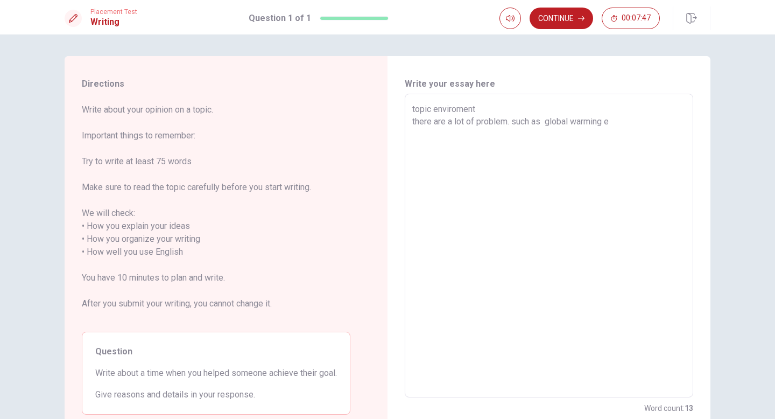
type textarea "topic enviroment there are a lot of problem. such as global warming"
type textarea "x"
type textarea "topic enviroment there are a lot of problem. such as global warming"
type textarea "x"
type textarea "topic enviroment there are a lot of problem. such as global warming,"
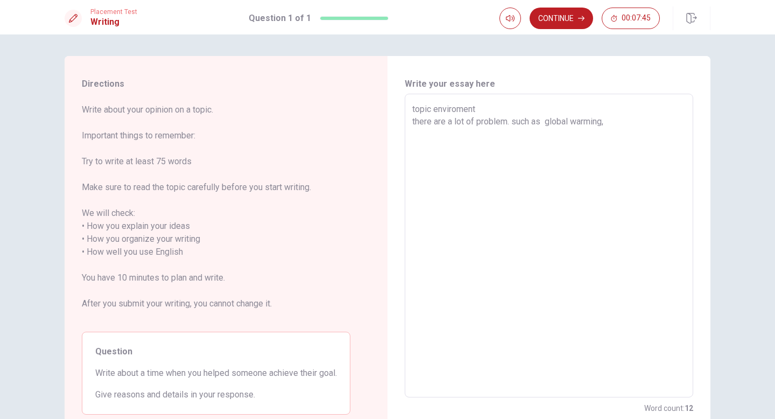
type textarea "x"
type textarea "topic enviroment there are a lot of problem. such as global warming,e"
type textarea "x"
type textarea "topic enviroment there are a lot of problem. such as global warming,ea"
type textarea "x"
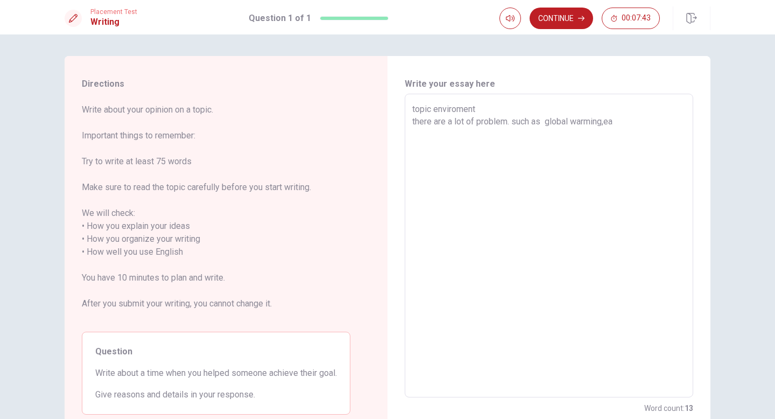
type textarea "topic enviroment there are a lot of problem. such as global warming,ear"
type textarea "x"
type textarea "topic enviroment there are a lot of problem. such as global warming,eart"
type textarea "x"
type textarea "topic enviroment there are a lot of problem. such as global warming,earth"
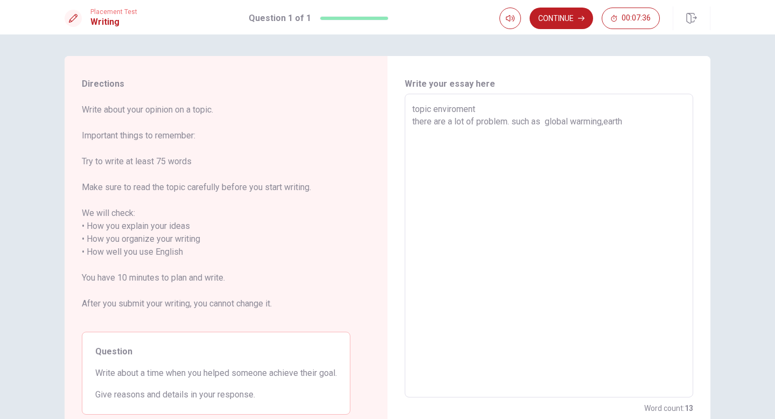
type textarea "x"
type textarea "topic enviroment there are a lot of problem. such as global warming,earthq"
type textarea "x"
type textarea "topic enviroment there are a lot of problem. such as global warming,earthqu"
type textarea "x"
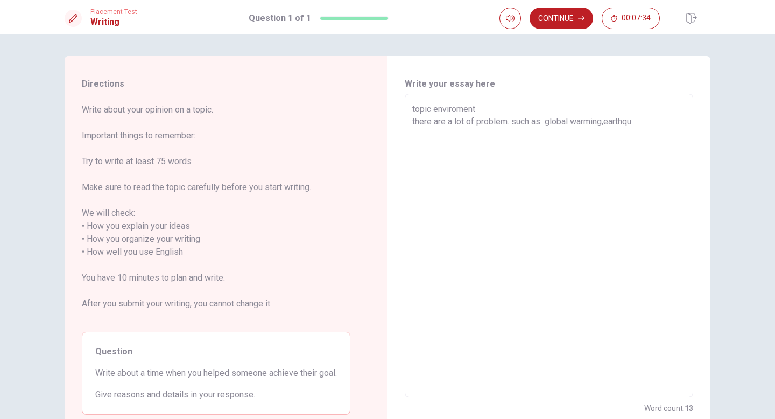
type textarea "topic enviroment there are a lot of problem. such as global warming,earthqua"
type textarea "x"
type textarea "topic enviroment there are a lot of problem. such as global warming,earthquak"
type textarea "x"
type textarea "topic enviroment there are a lot of problem. such as global warming,earthquake"
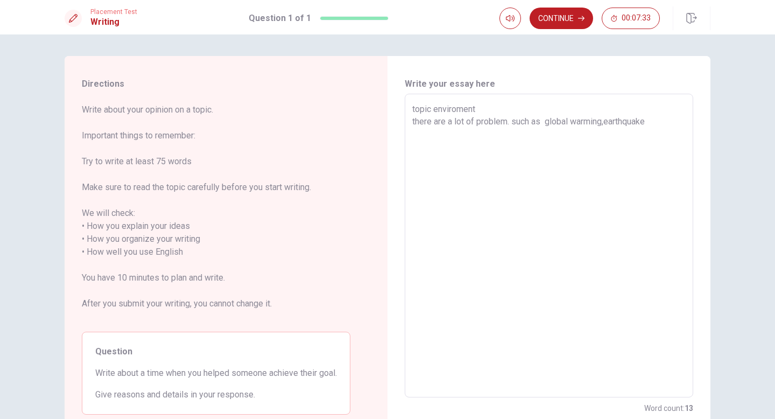
type textarea "x"
type textarea "topic enviroment there are a lot of problem. such as global warming,earthquak"
type textarea "x"
type textarea "topic enviroment there are a lot of problem. such as global warming,earthqua"
click at [569, 156] on textarea "topic enviroment there are a lot of problem. such as global warming,earthquake.…" at bounding box center [548, 246] width 273 height 286
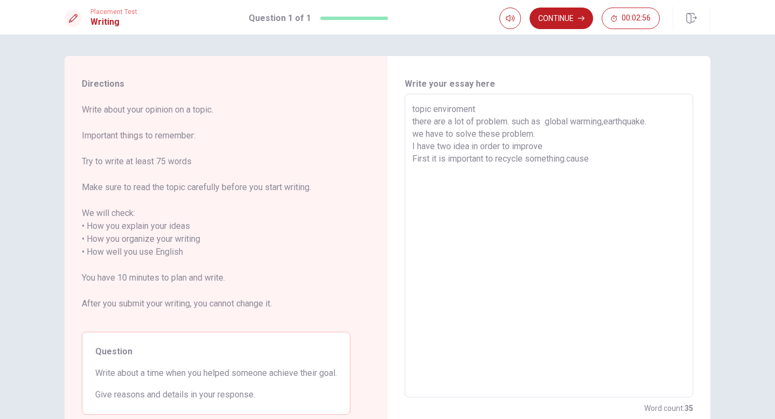
click at [575, 157] on textarea "topic enviroment there are a lot of problem. such as global warming,earthquake.…" at bounding box center [548, 246] width 273 height 286
click at [601, 158] on textarea "topic enviroment there are a lot of problem. such as global warming,earthquake.…" at bounding box center [548, 246] width 273 height 286
click at [548, 19] on button "Continue" at bounding box center [562, 19] width 64 height 22
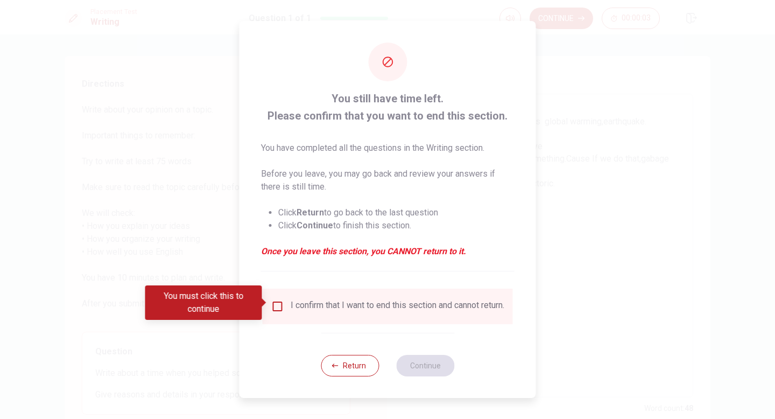
click at [298, 300] on div "I confirm that I want to end this section and cannot return." at bounding box center [398, 306] width 214 height 13
click at [285, 301] on div "I confirm that I want to end this section and cannot return." at bounding box center [387, 306] width 233 height 13
click at [283, 301] on div "I confirm that I want to end this section and cannot return." at bounding box center [387, 306] width 233 height 13
click at [279, 301] on input "You must click this to continue" at bounding box center [277, 306] width 13 height 13
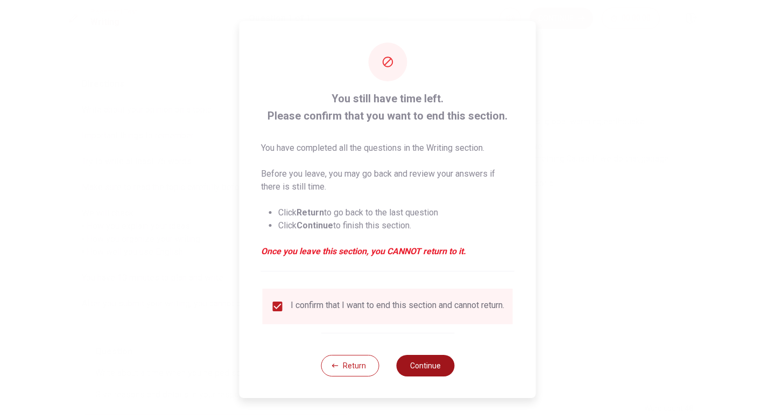
click at [414, 373] on button "Continue" at bounding box center [425, 366] width 58 height 22
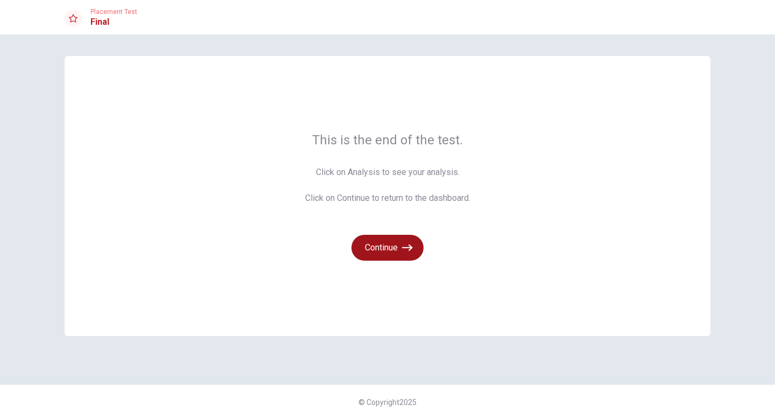
click at [384, 235] on button "Continue" at bounding box center [387, 248] width 72 height 26
